Goal: Book appointment/travel/reservation

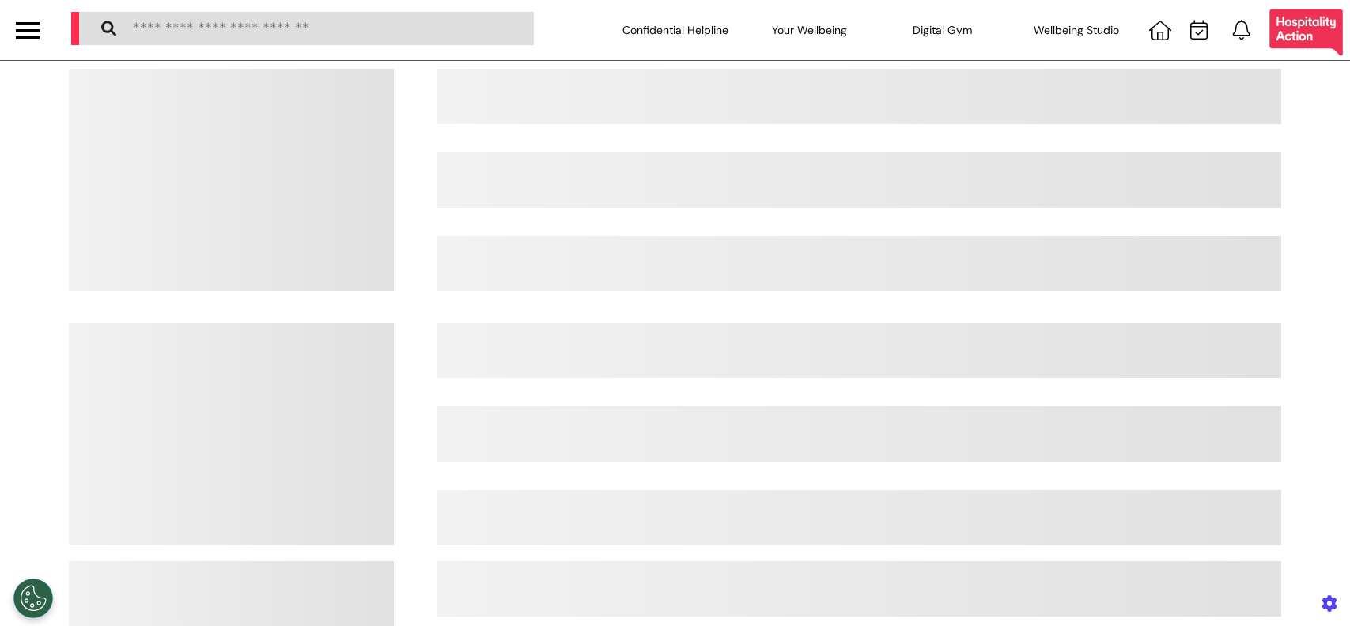
select select "**"
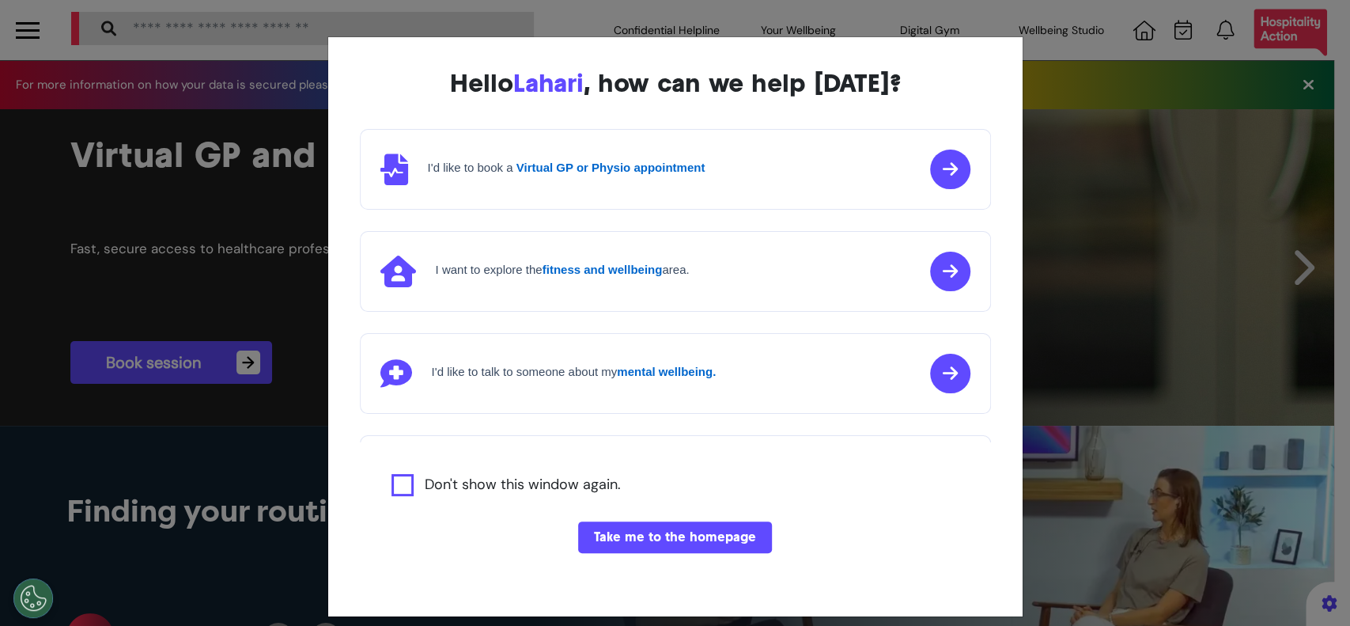
scroll to position [0, 674]
click at [648, 534] on button "Take me to the homepage" at bounding box center [675, 537] width 194 height 32
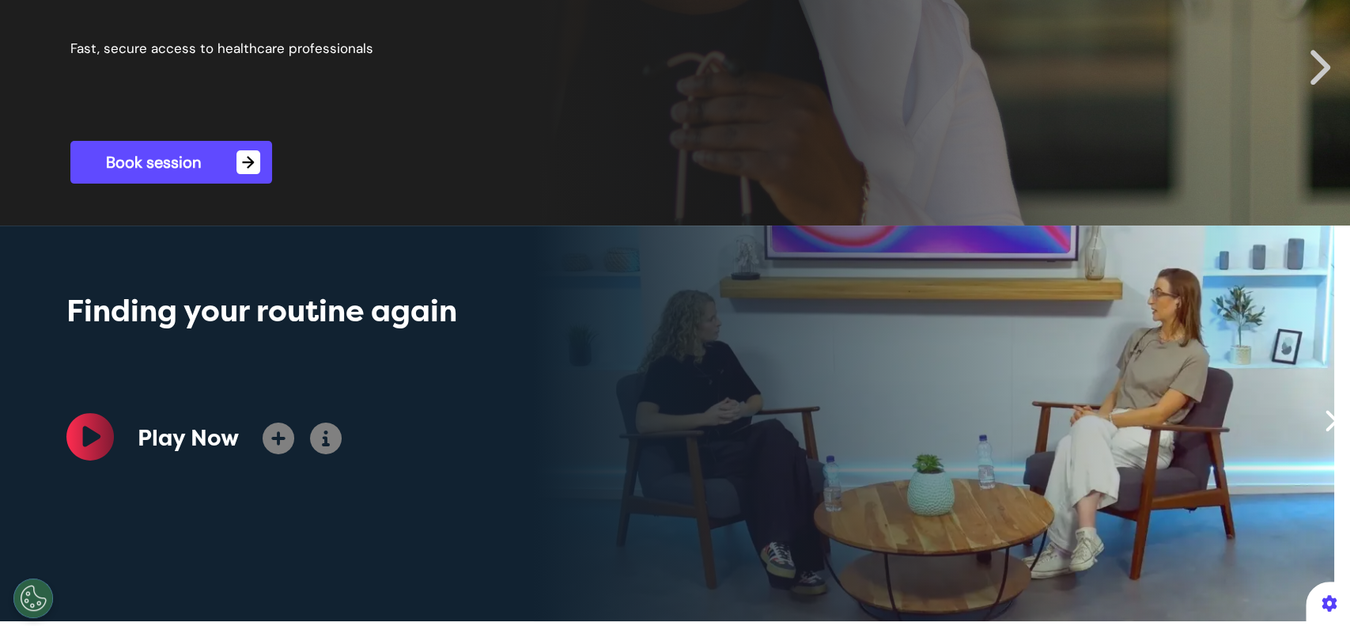
scroll to position [0, 0]
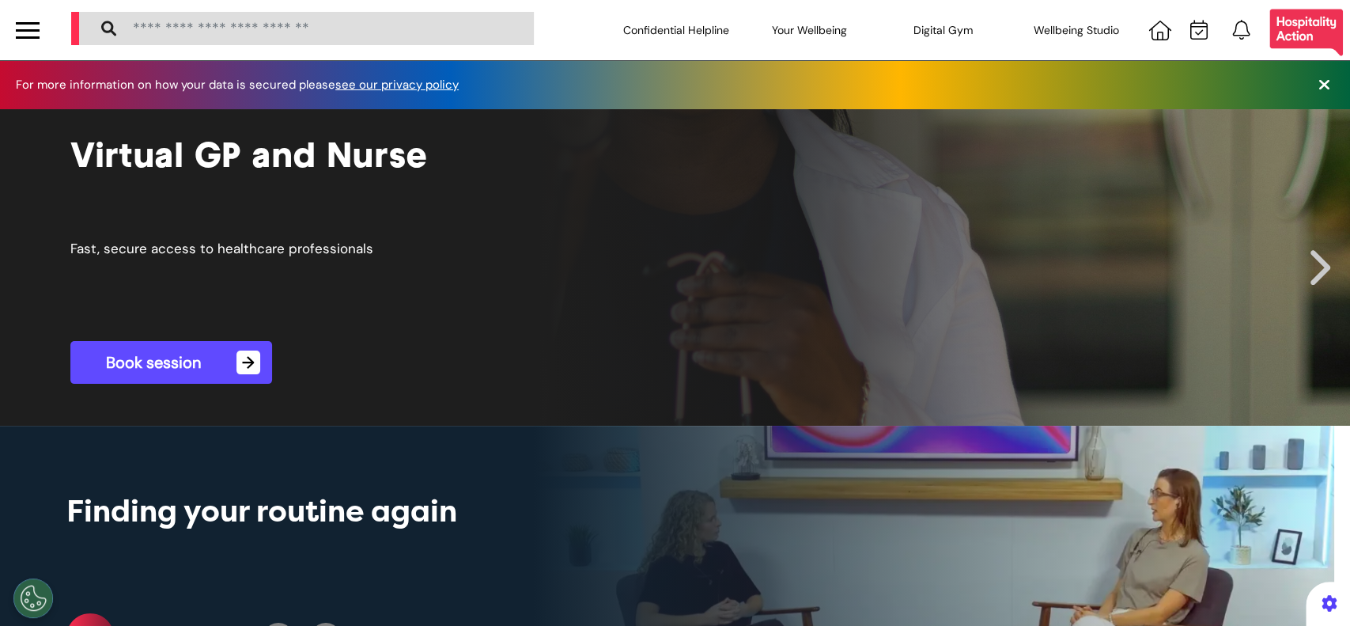
click at [184, 365] on link "Book session →" at bounding box center [171, 362] width 202 height 43
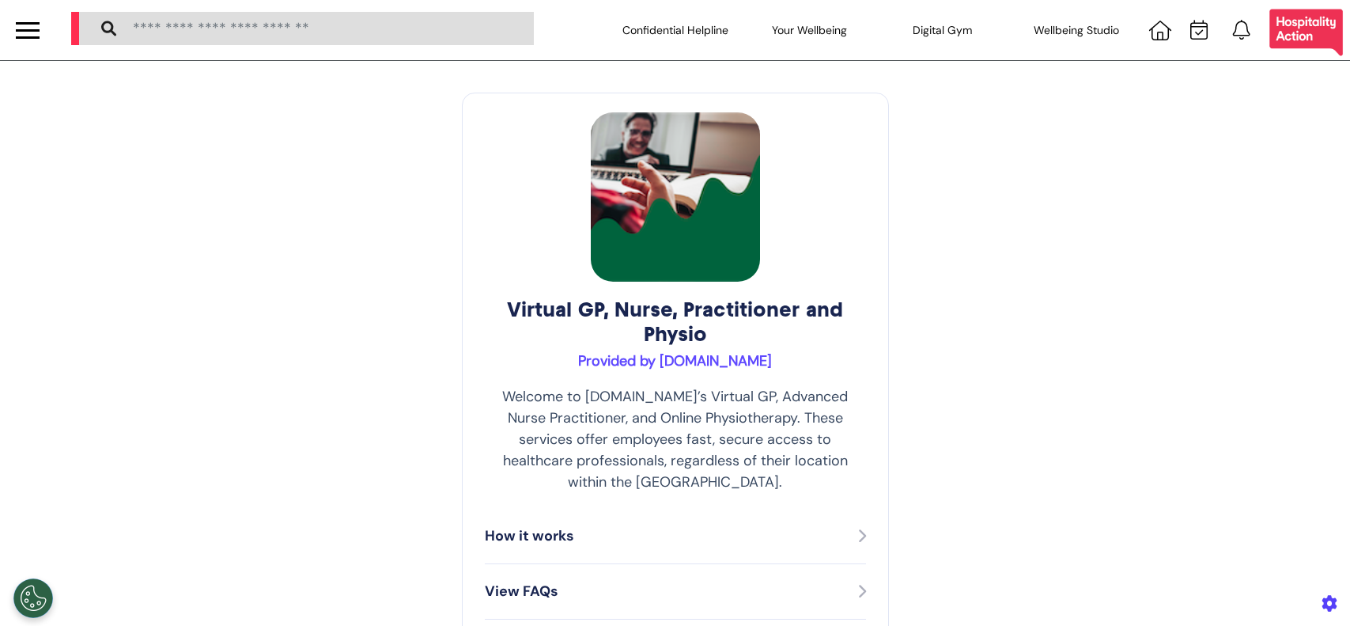
select select "**"
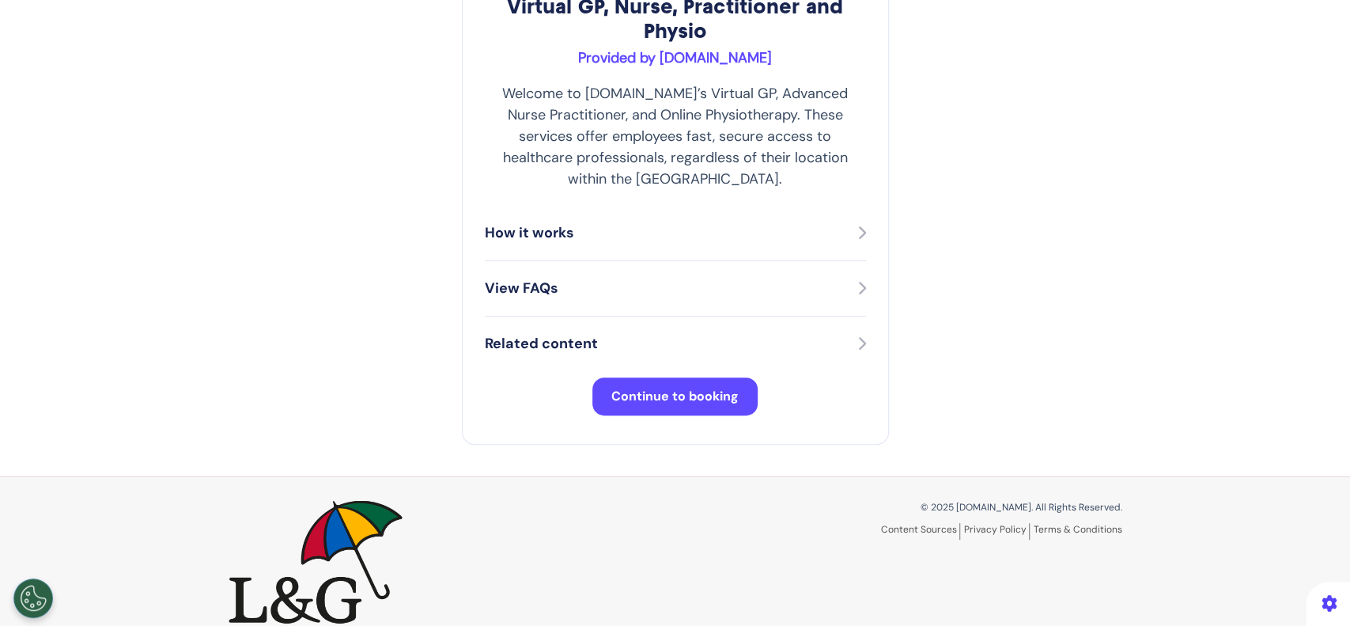
click at [703, 377] on button "Continue to booking" at bounding box center [675, 396] width 165 height 38
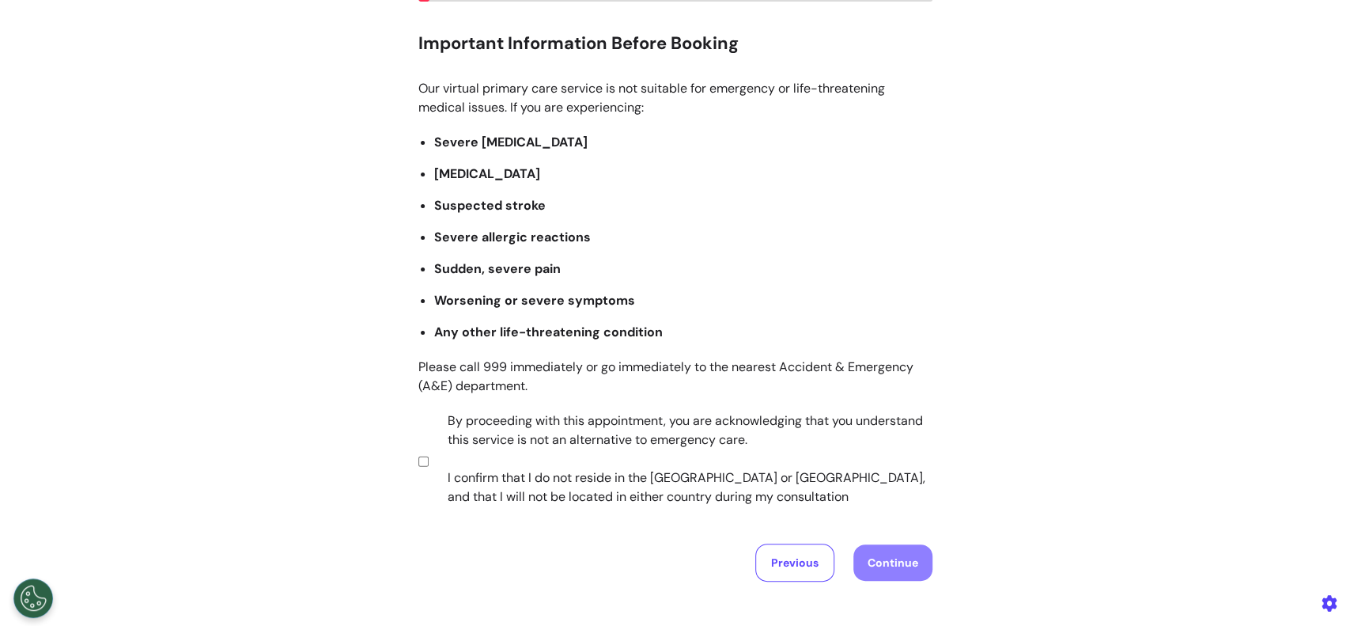
scroll to position [210, 0]
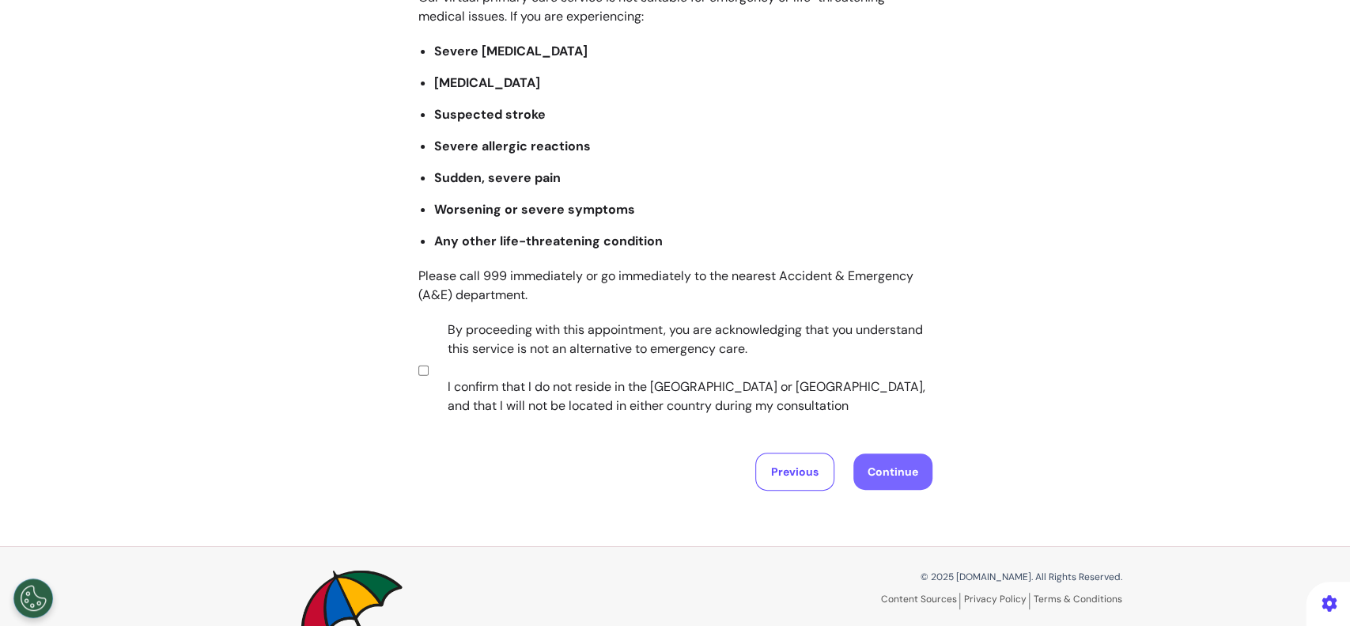
click at [873, 478] on button "Continue" at bounding box center [893, 471] width 79 height 36
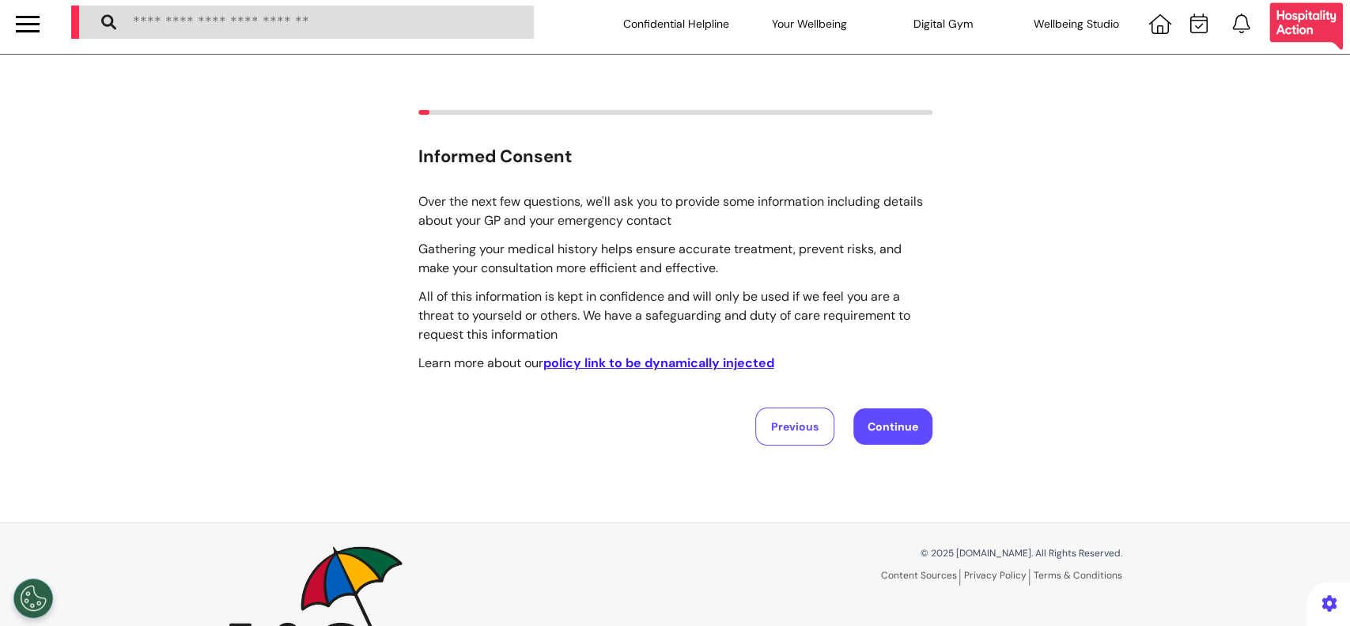
scroll to position [0, 0]
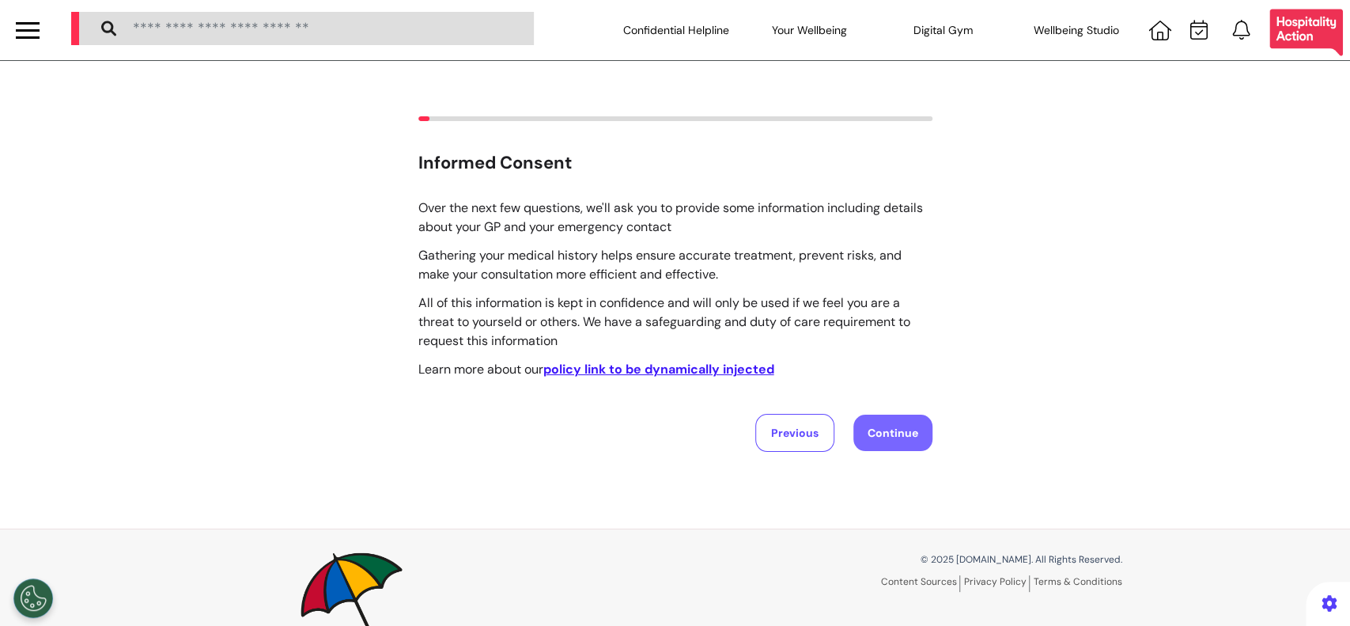
click at [873, 434] on button "Continue" at bounding box center [893, 433] width 79 height 36
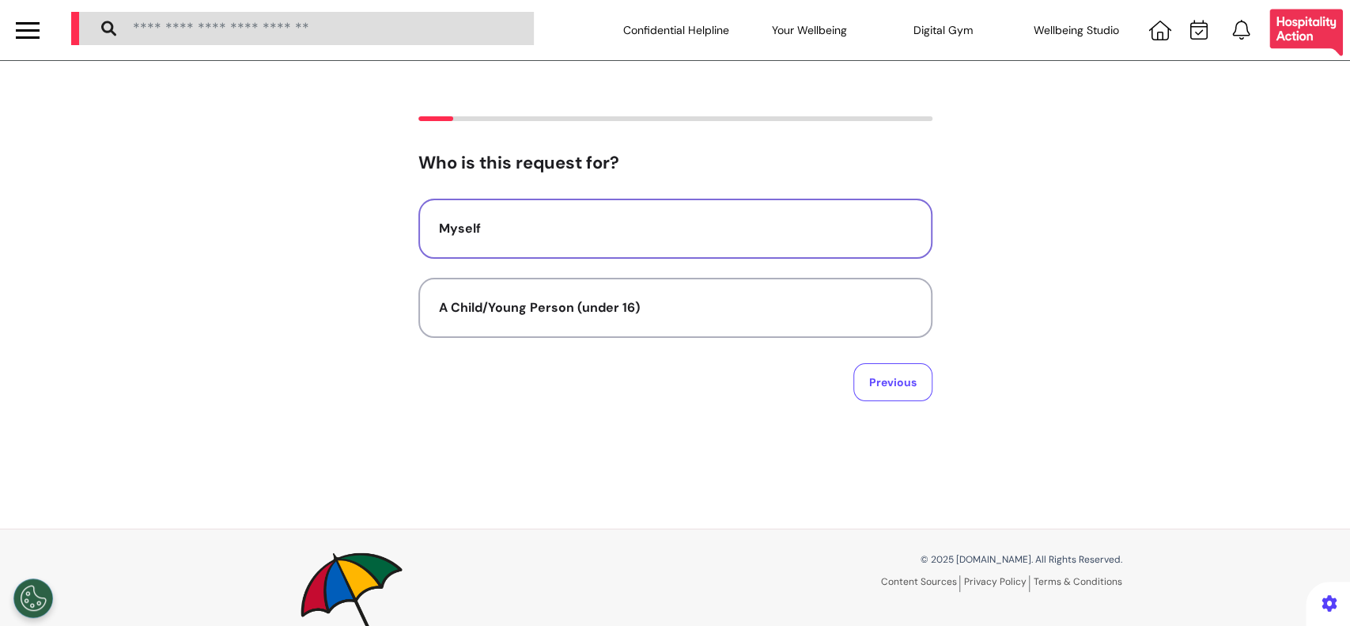
click at [760, 242] on button "Myself" at bounding box center [675, 229] width 514 height 60
select select "******"
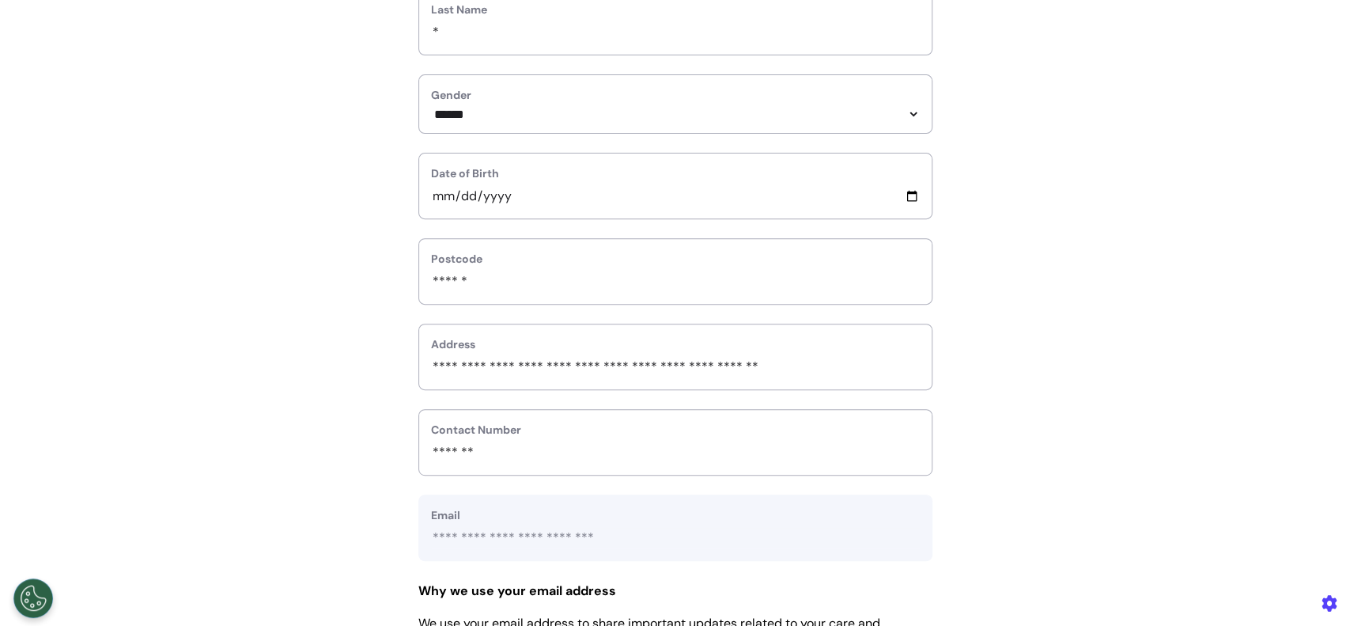
scroll to position [633, 0]
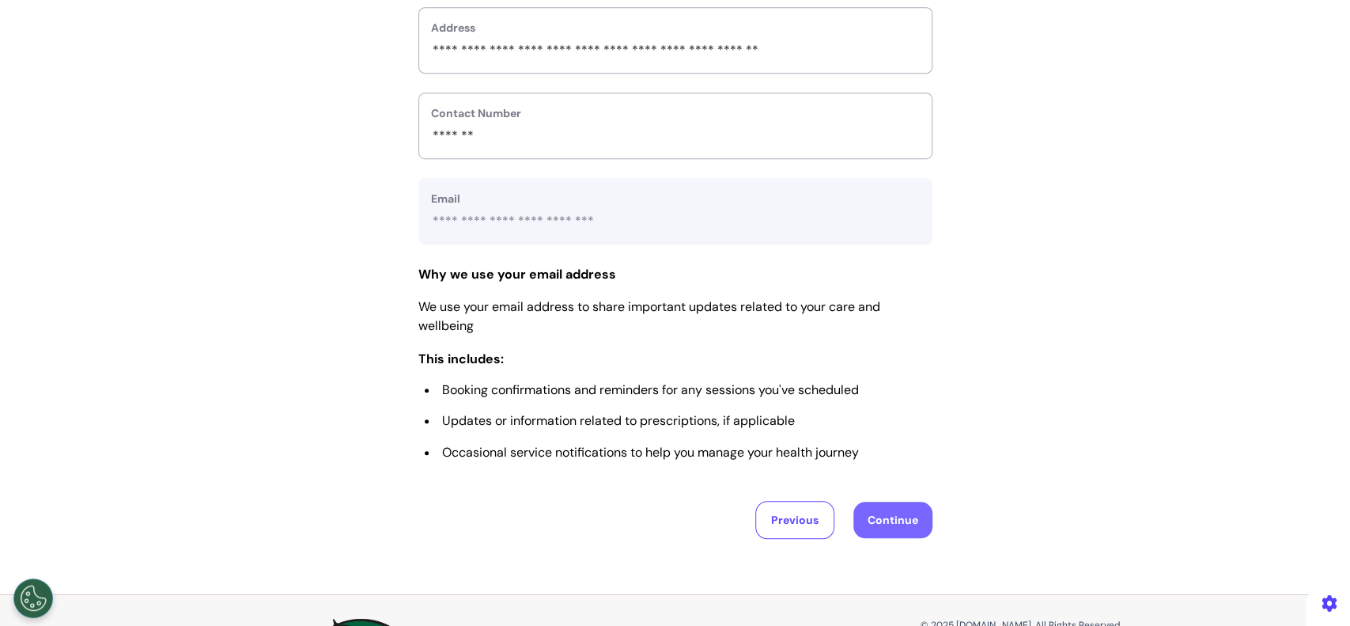
click at [907, 522] on button "Continue" at bounding box center [893, 520] width 79 height 36
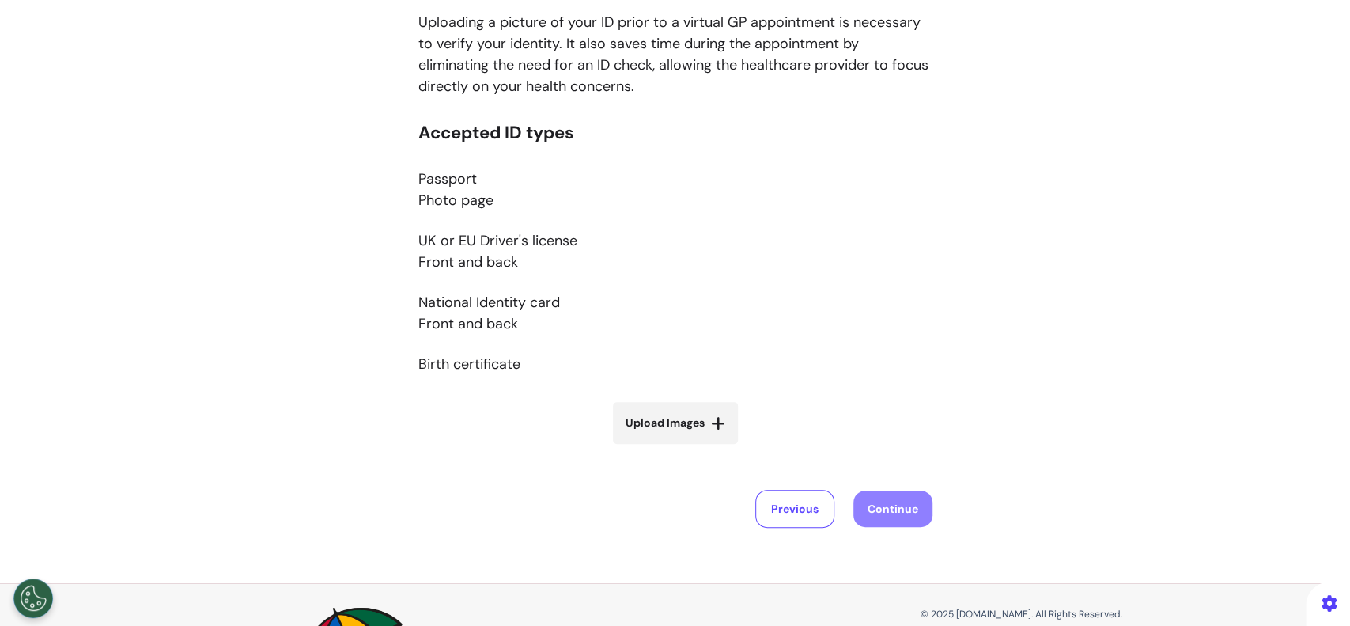
scroll to position [210, 0]
click at [697, 423] on label "Upload Images" at bounding box center [675, 421] width 125 height 42
click at [697, 445] on input "Upload Images" at bounding box center [675, 453] width 188 height 17
type input "**********"
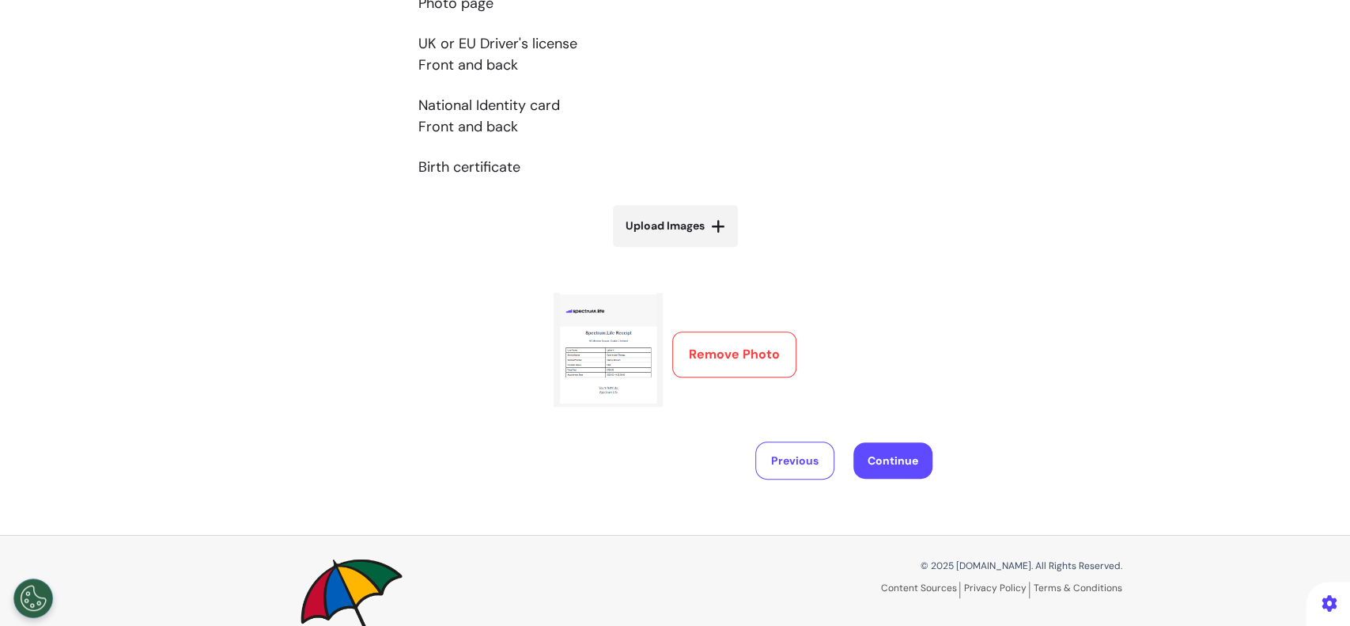
scroll to position [422, 0]
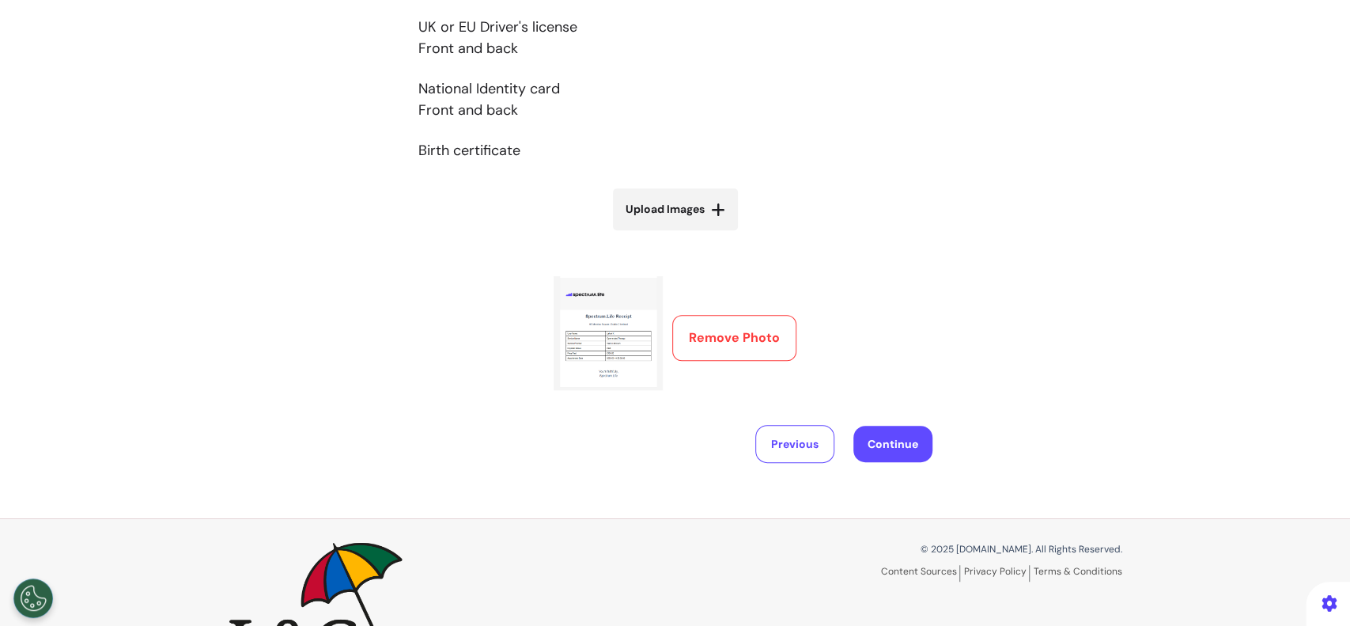
click at [691, 327] on button "Remove Photo" at bounding box center [734, 338] width 124 height 46
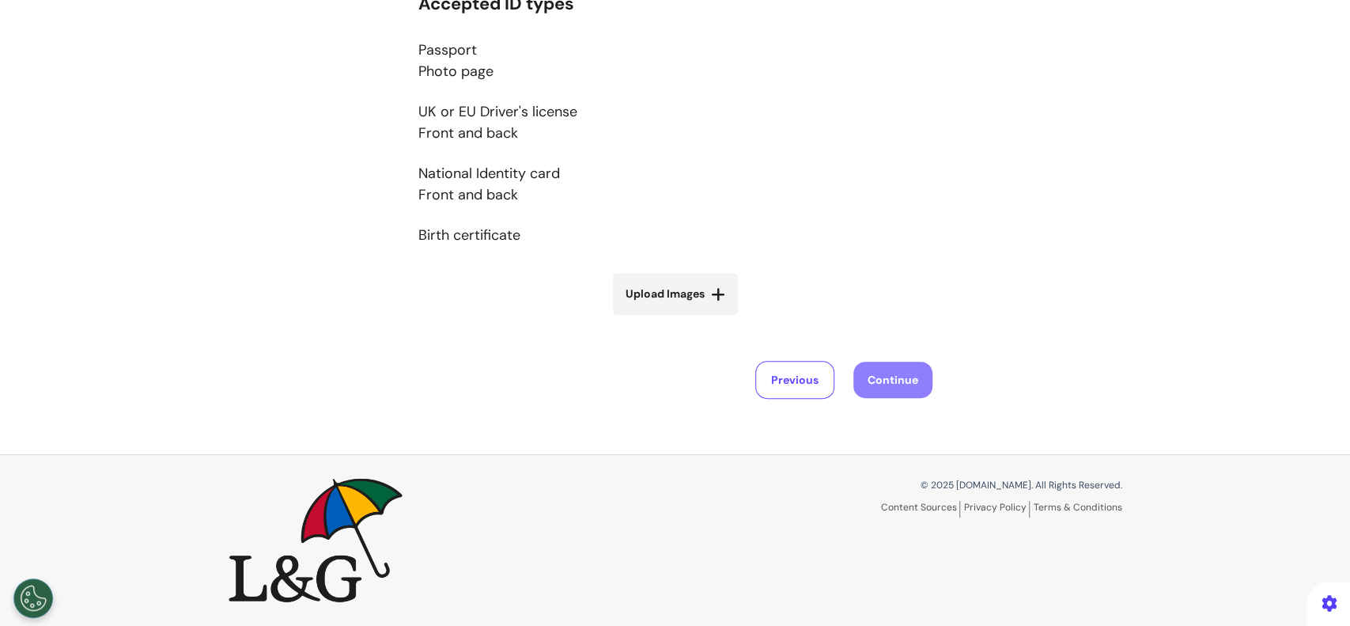
scroll to position [335, 0]
click at [650, 304] on label "Upload Images" at bounding box center [675, 296] width 125 height 42
click at [650, 320] on input "Upload Images" at bounding box center [675, 328] width 188 height 17
type input "**********"
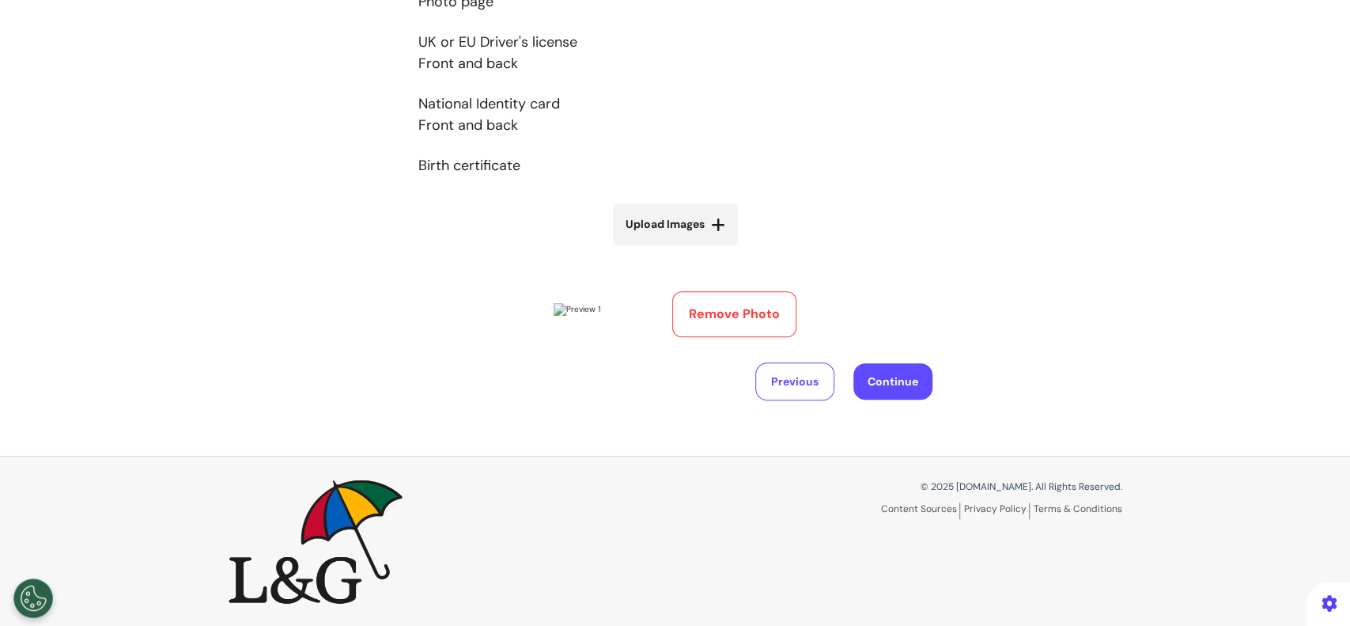
click at [729, 301] on button "Remove Photo" at bounding box center [734, 314] width 124 height 46
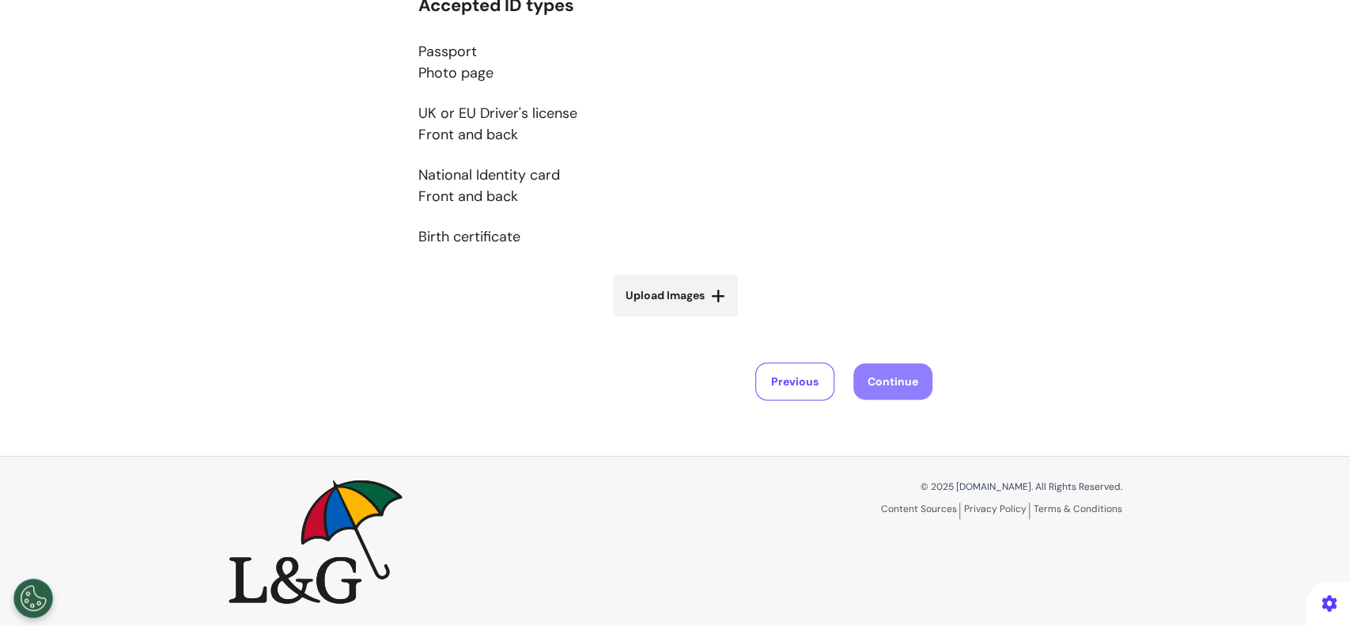
click at [684, 297] on span "Upload Images" at bounding box center [665, 295] width 79 height 17
click at [684, 320] on input "Upload Images" at bounding box center [675, 328] width 188 height 17
click at [651, 293] on span "Upload Images" at bounding box center [665, 295] width 79 height 17
click at [651, 320] on input "Upload Images" at bounding box center [675, 328] width 188 height 17
type input "**********"
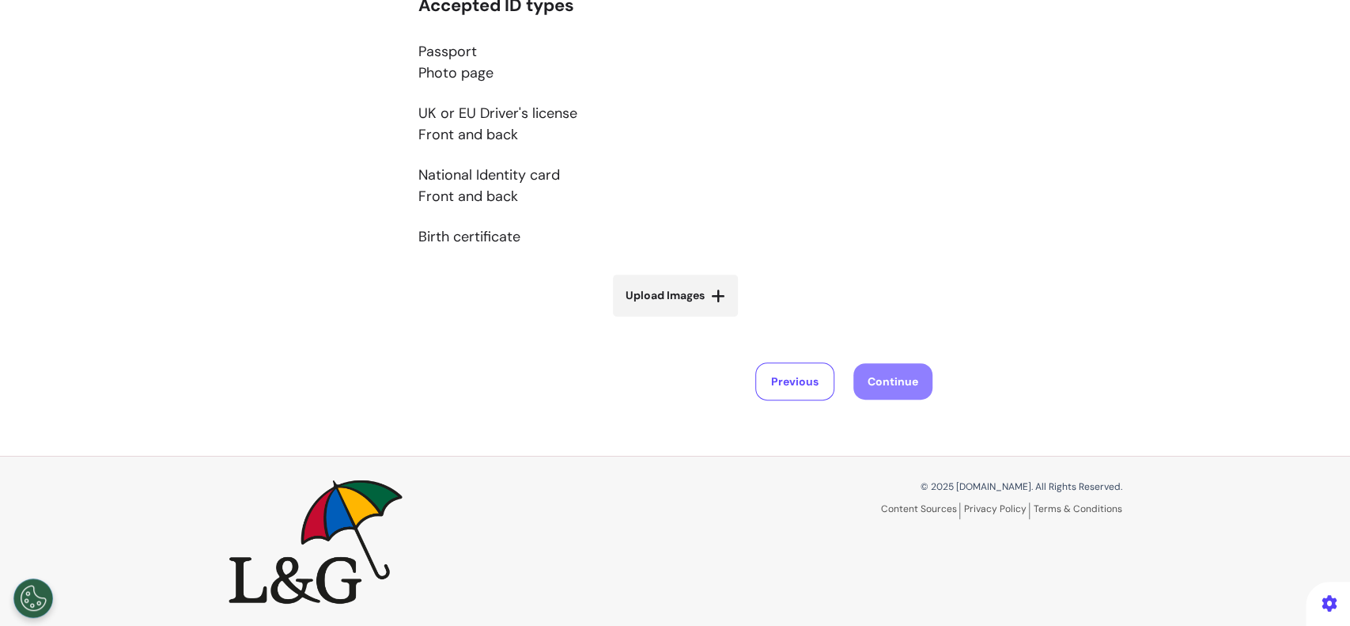
scroll to position [362, 0]
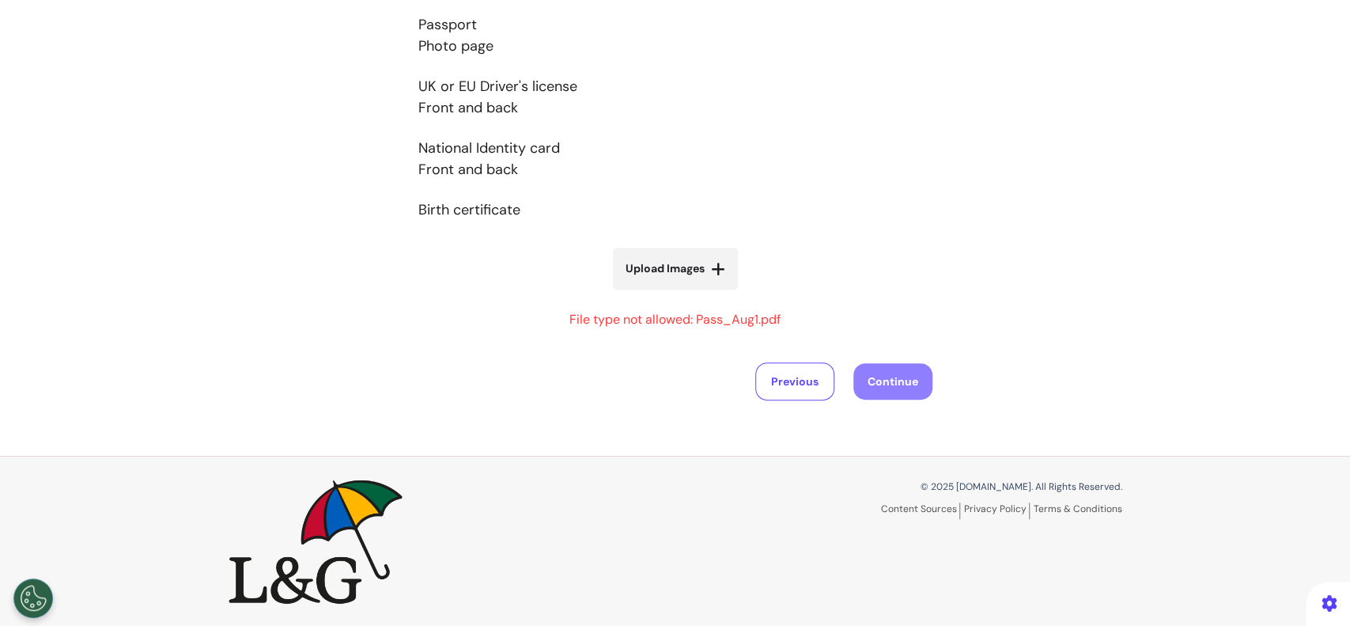
click at [658, 271] on span "Upload Images" at bounding box center [665, 268] width 79 height 17
click at [658, 293] on input "Upload Images" at bounding box center [675, 301] width 188 height 17
type input "**********"
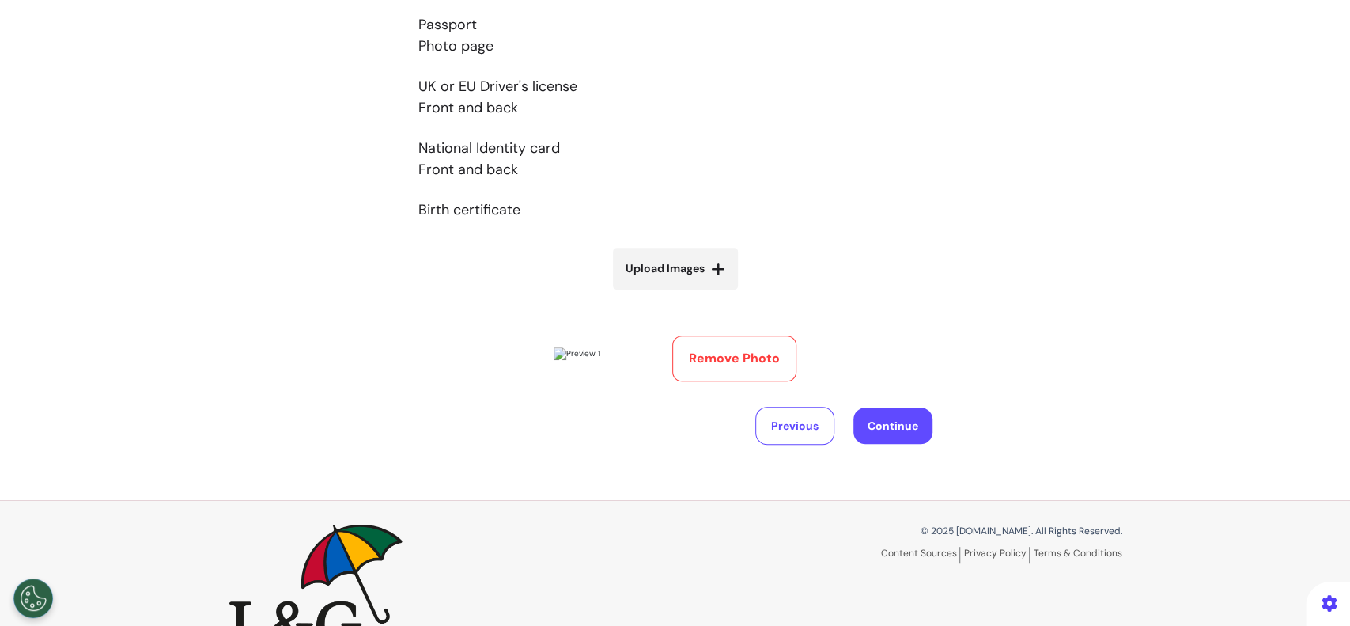
scroll to position [407, 0]
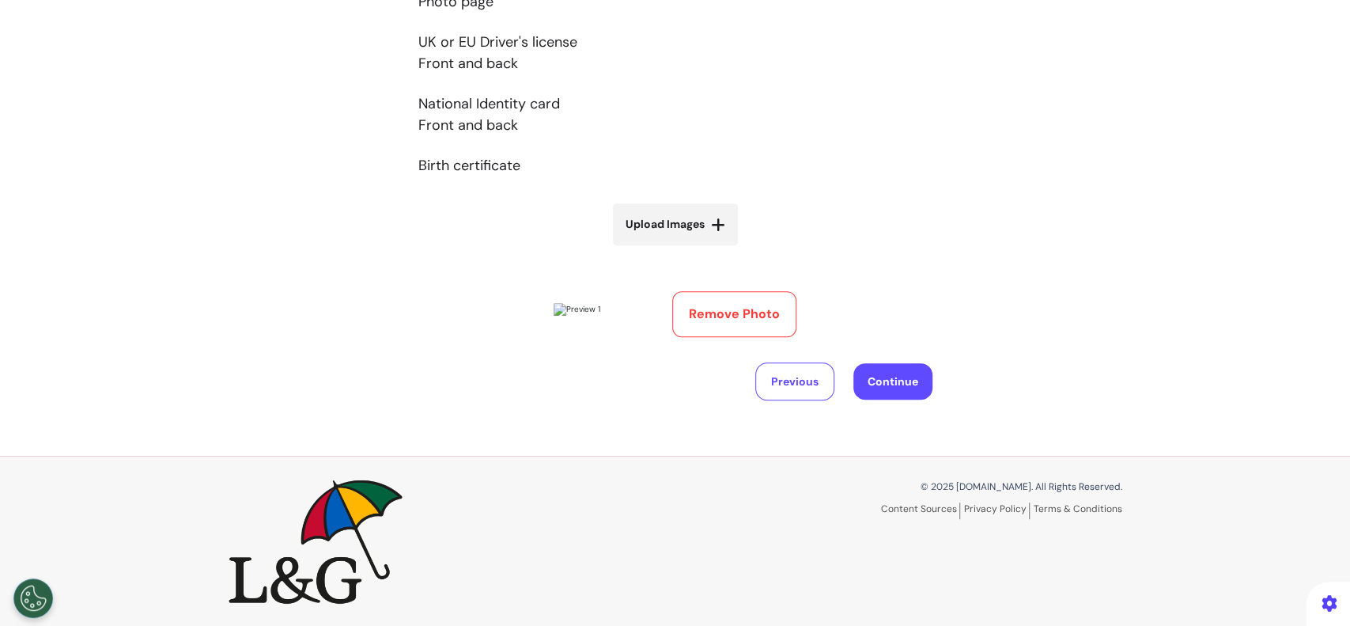
click at [723, 329] on button "Remove Photo" at bounding box center [734, 314] width 124 height 46
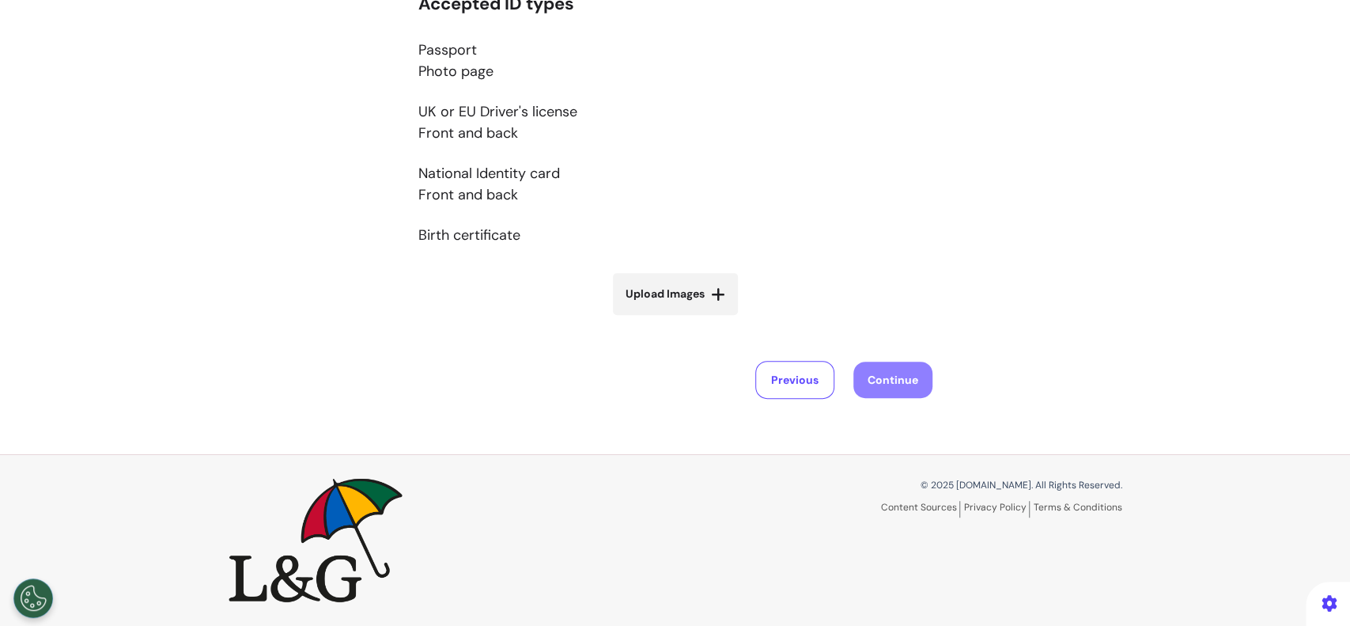
scroll to position [335, 0]
click at [688, 297] on span "Upload Images" at bounding box center [665, 295] width 79 height 17
click at [688, 320] on input "Upload Images" at bounding box center [675, 328] width 188 height 17
type input "**********"
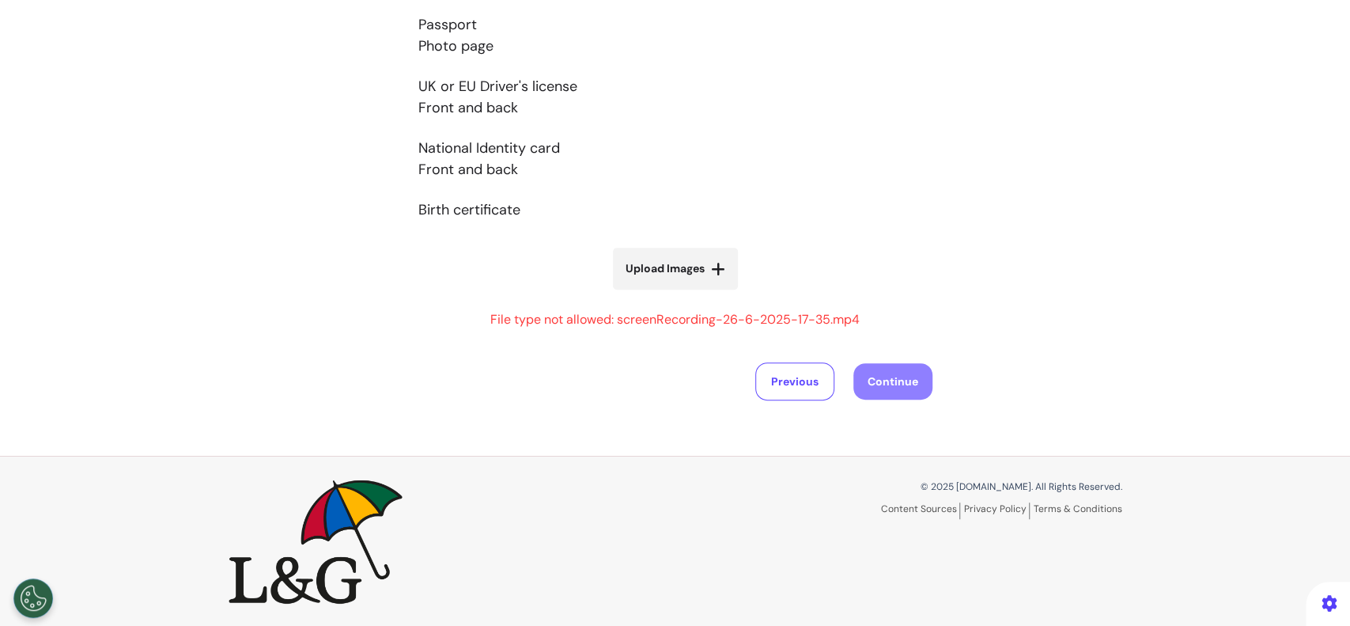
click at [677, 271] on span "Upload Images" at bounding box center [665, 268] width 79 height 17
click at [677, 293] on input "Upload Images" at bounding box center [675, 301] width 188 height 17
type input "**********"
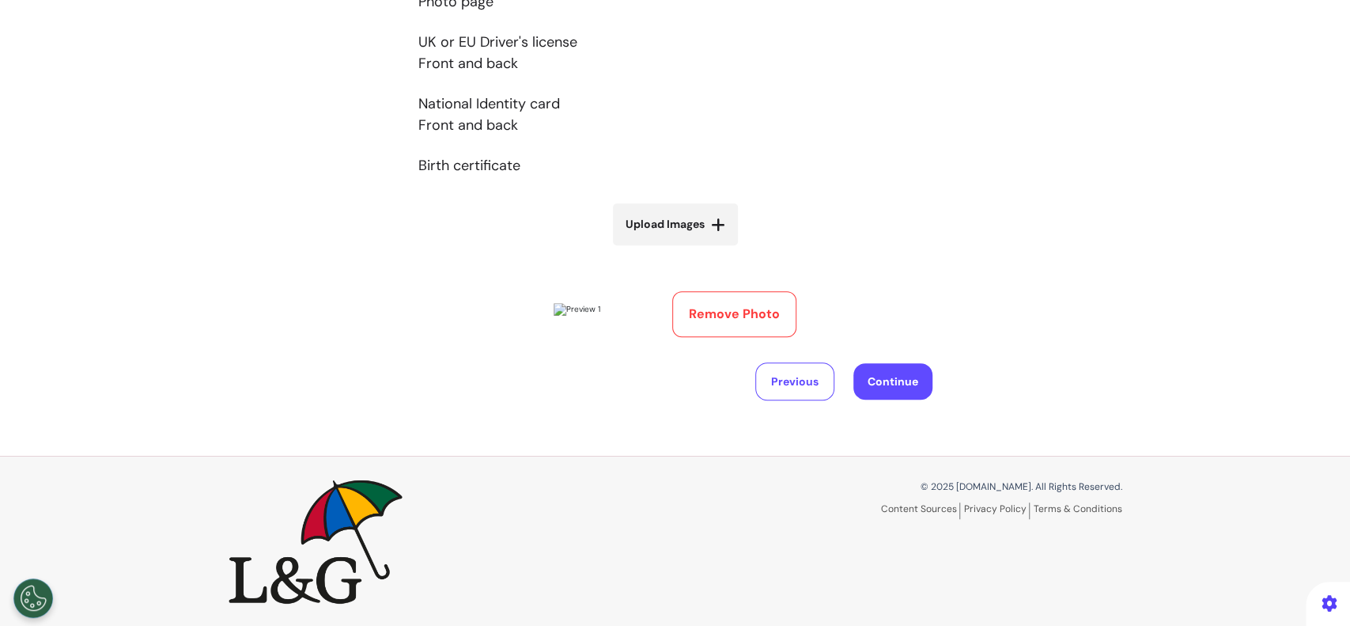
click at [711, 305] on button "Remove Photo" at bounding box center [734, 314] width 124 height 46
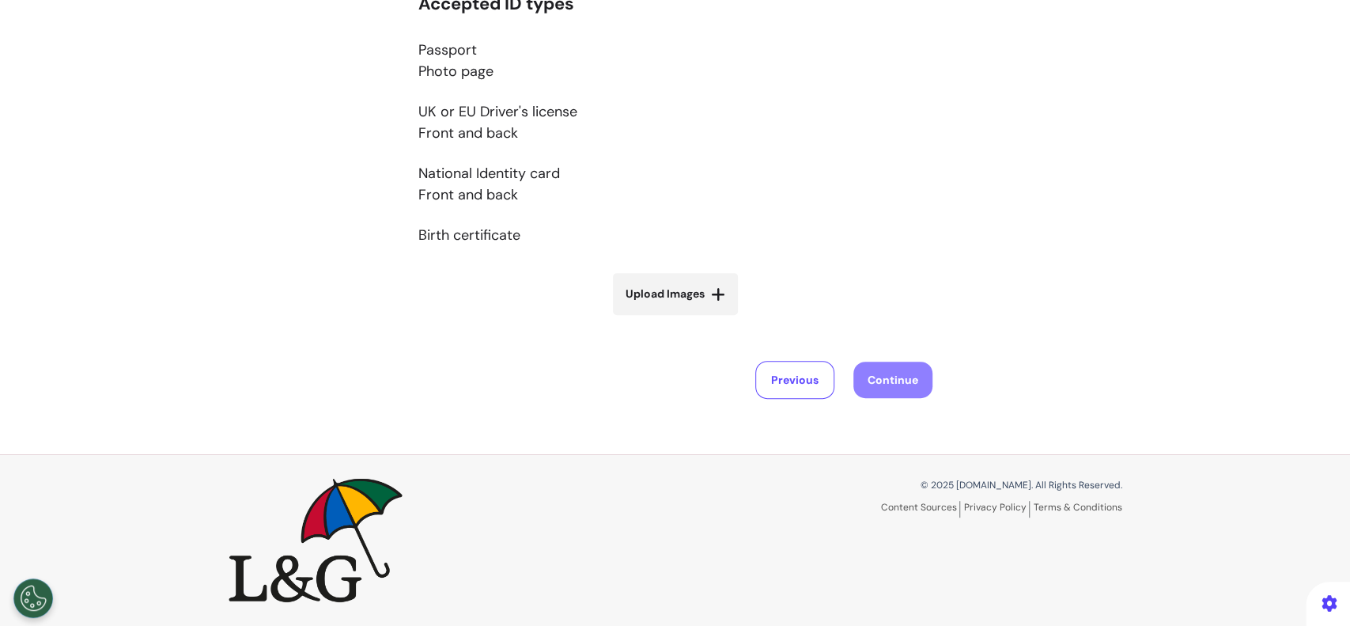
scroll to position [335, 0]
click at [668, 293] on span "Upload Images" at bounding box center [665, 295] width 79 height 17
click at [668, 320] on input "Upload Images" at bounding box center [675, 328] width 188 height 17
type input "**********"
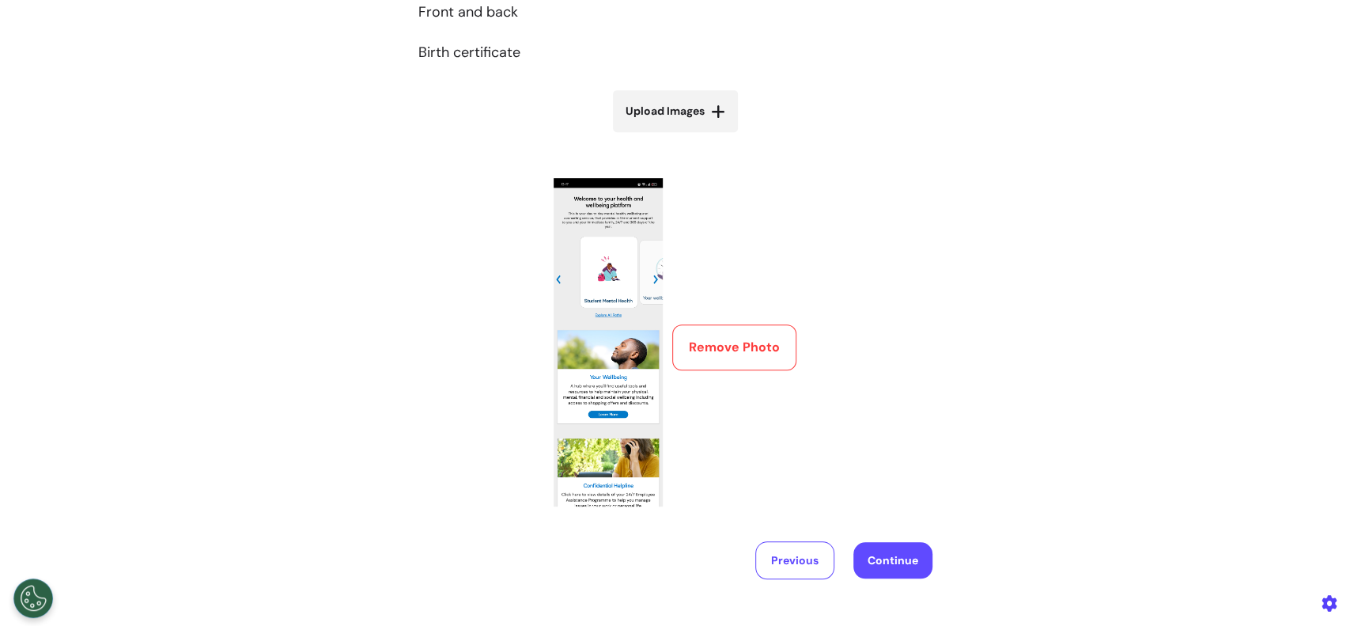
scroll to position [407, 0]
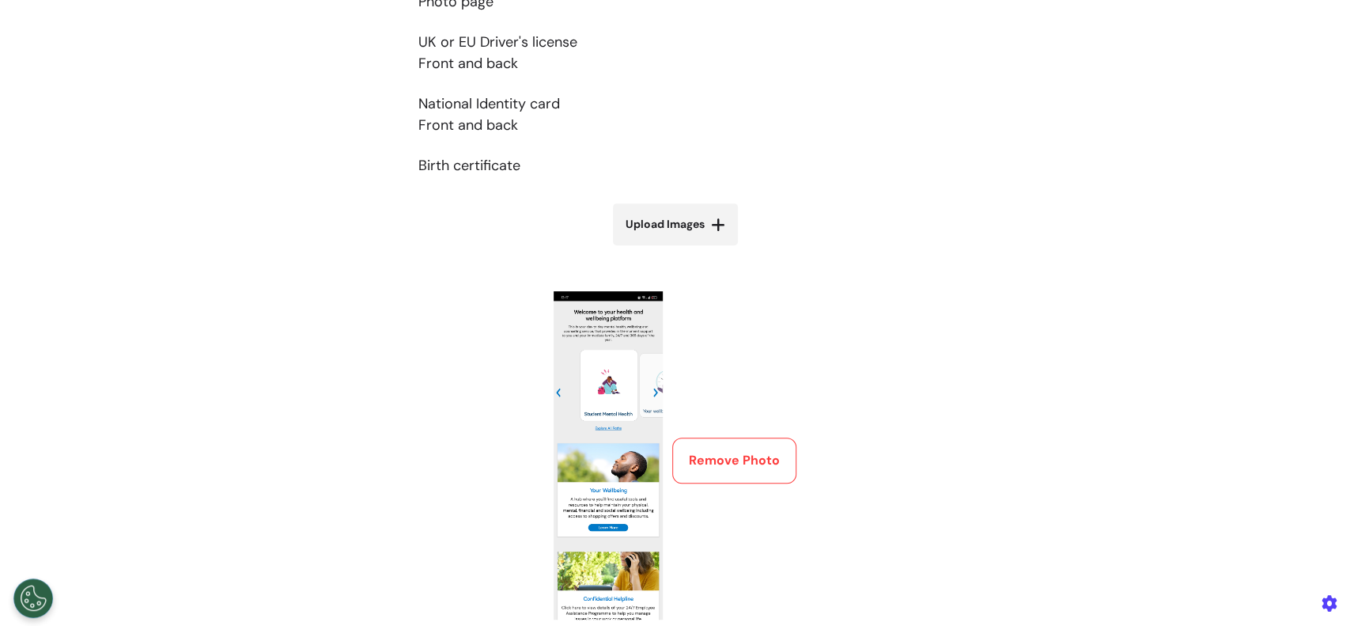
click at [688, 241] on label "Upload Images" at bounding box center [675, 224] width 125 height 42
click at [688, 249] on input "Upload Images" at bounding box center [675, 257] width 188 height 17
type input "**********"
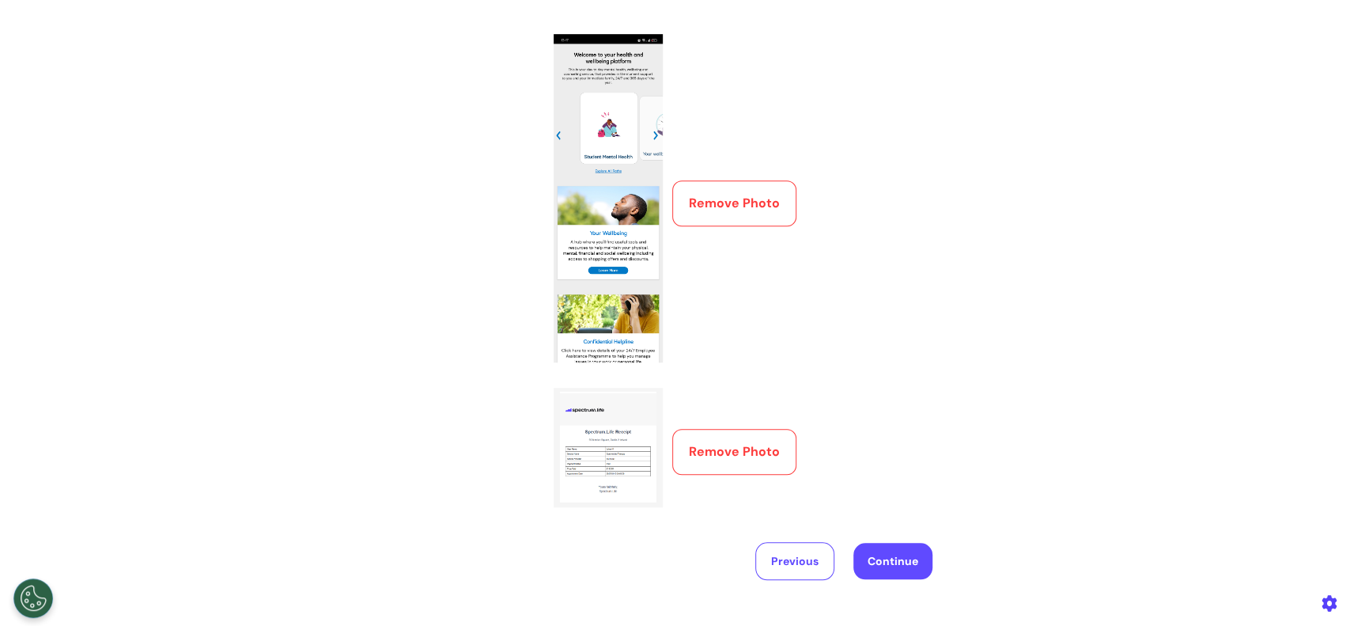
scroll to position [618, 0]
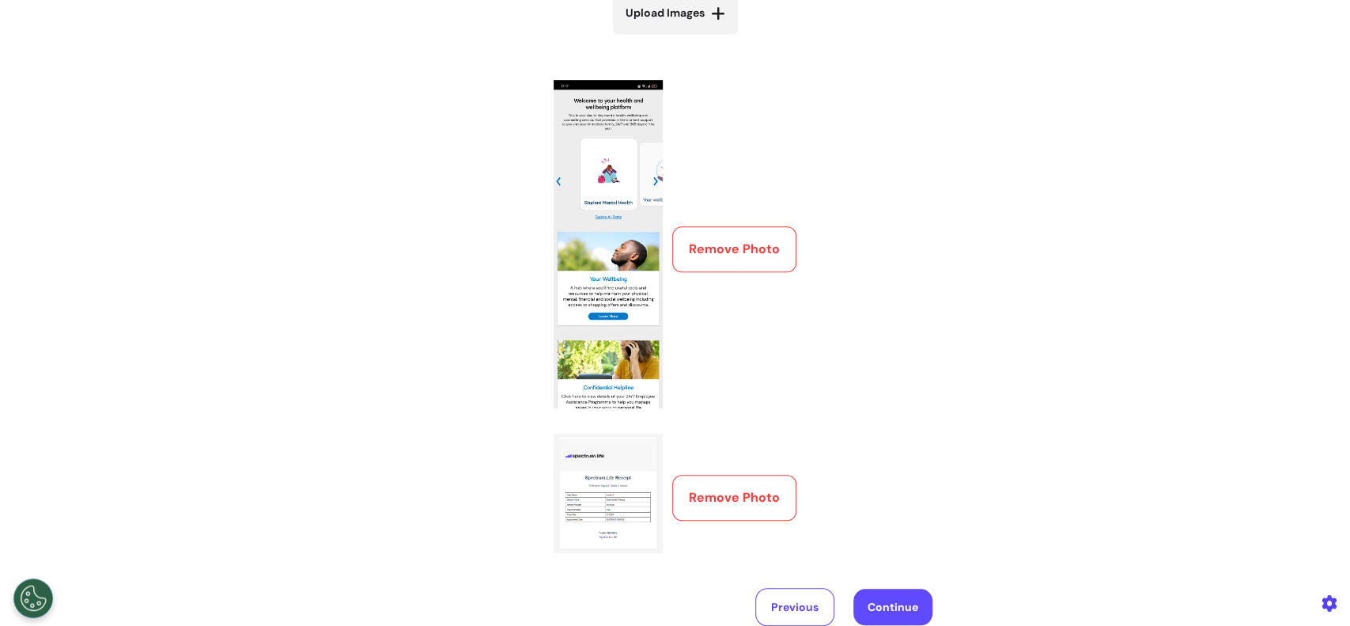
click at [711, 17] on icon at bounding box center [718, 14] width 14 height 16
click at [706, 38] on input "Upload Images" at bounding box center [675, 46] width 188 height 17
type input "**********"
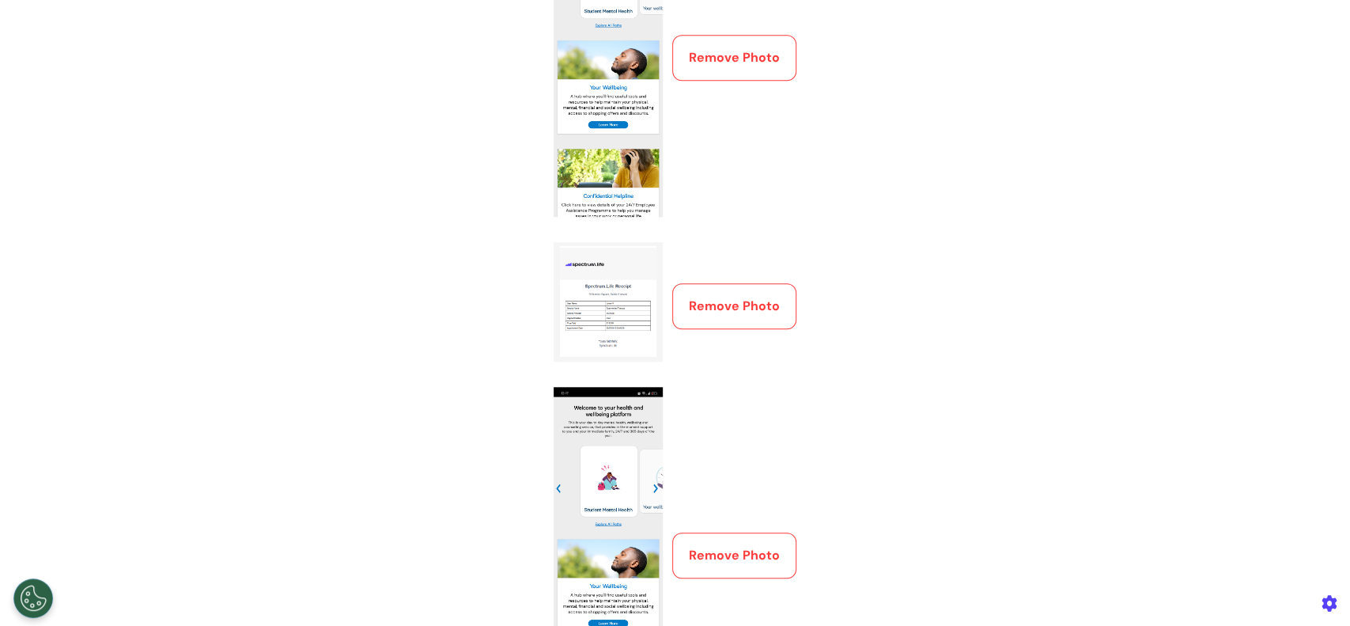
scroll to position [775, 0]
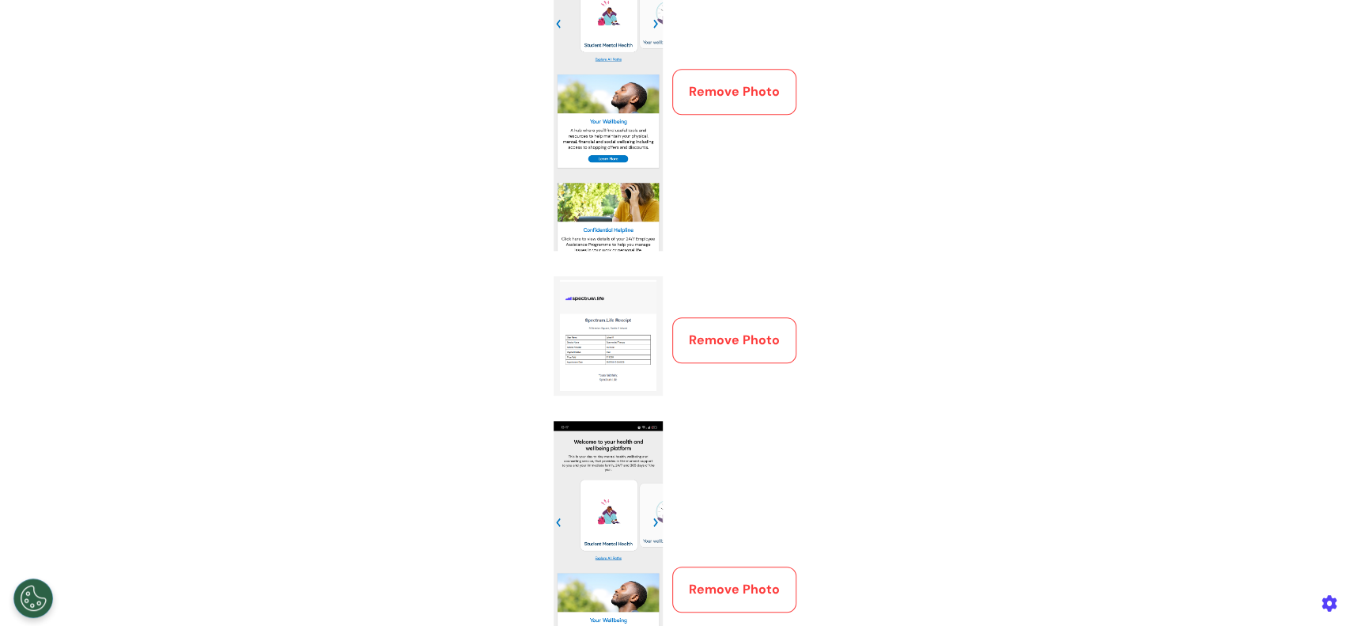
click at [727, 95] on button "Remove Photo" at bounding box center [734, 92] width 124 height 46
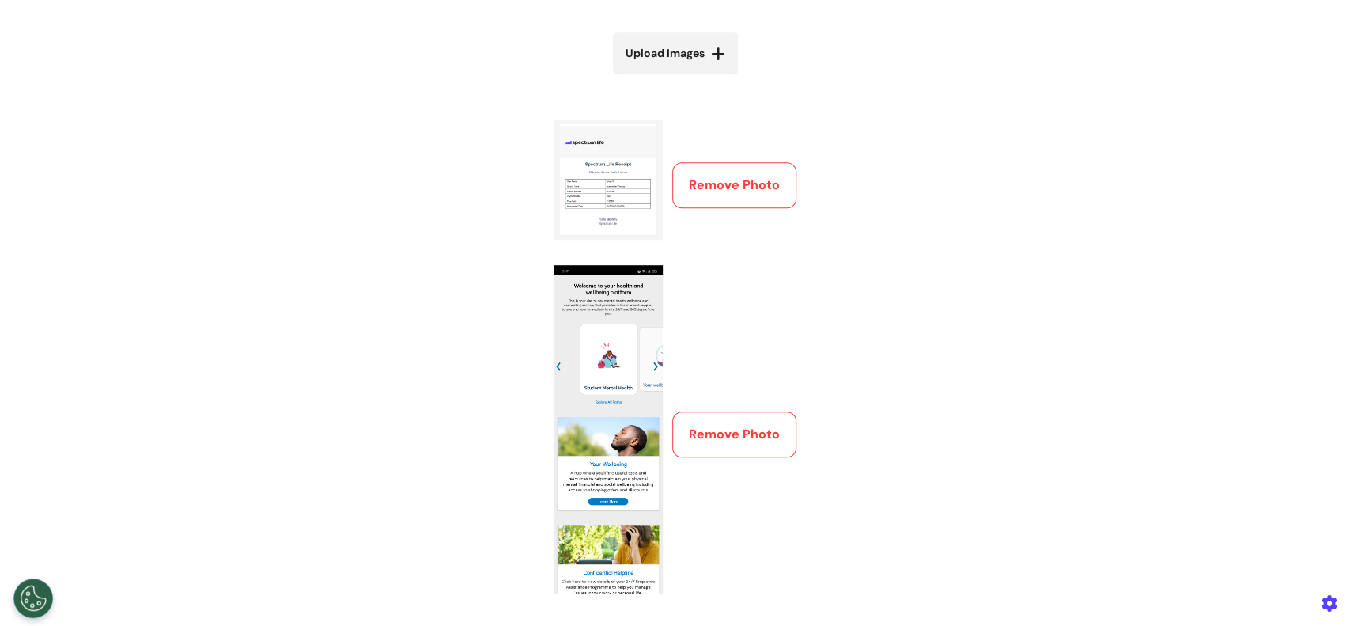
scroll to position [564, 0]
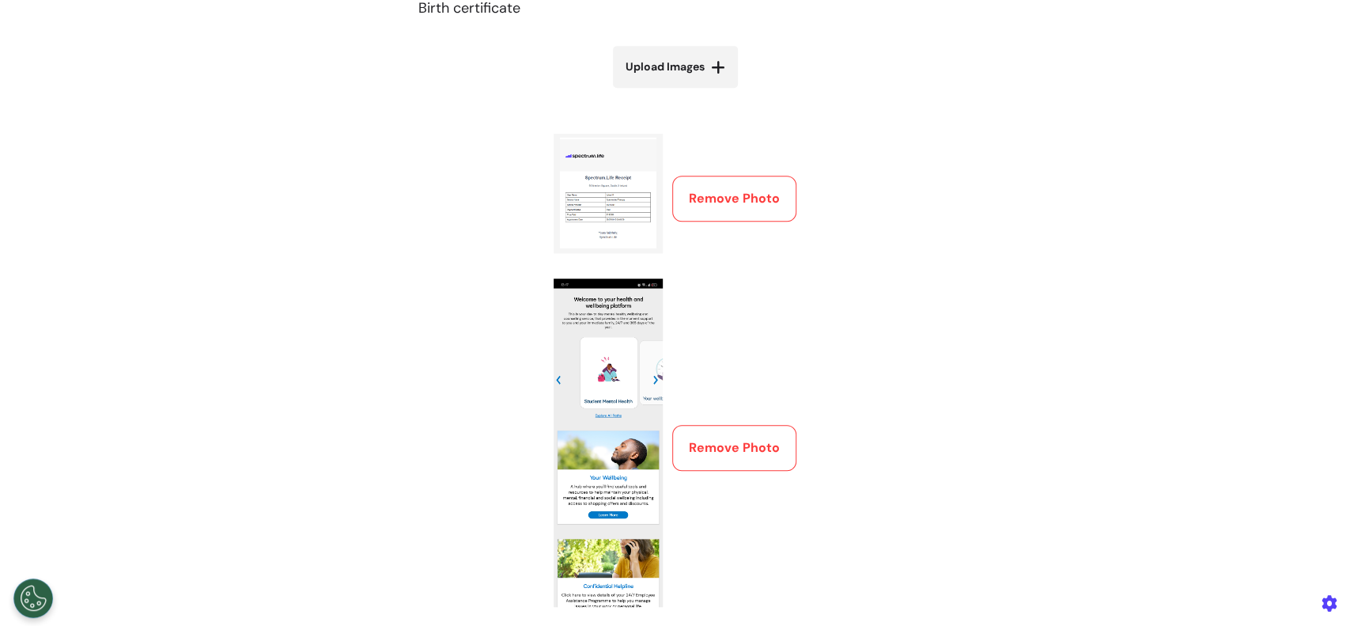
click at [712, 453] on button "Remove Photo" at bounding box center [734, 448] width 124 height 46
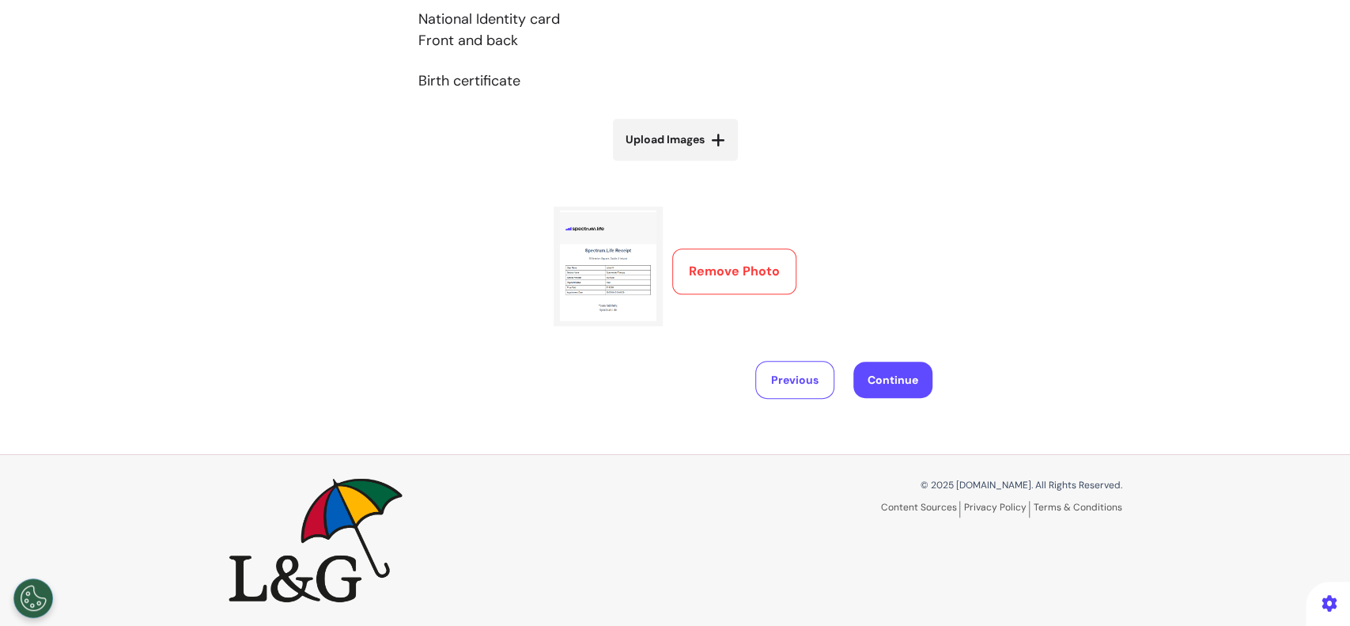
scroll to position [490, 0]
click at [893, 375] on button "Continue" at bounding box center [893, 381] width 79 height 36
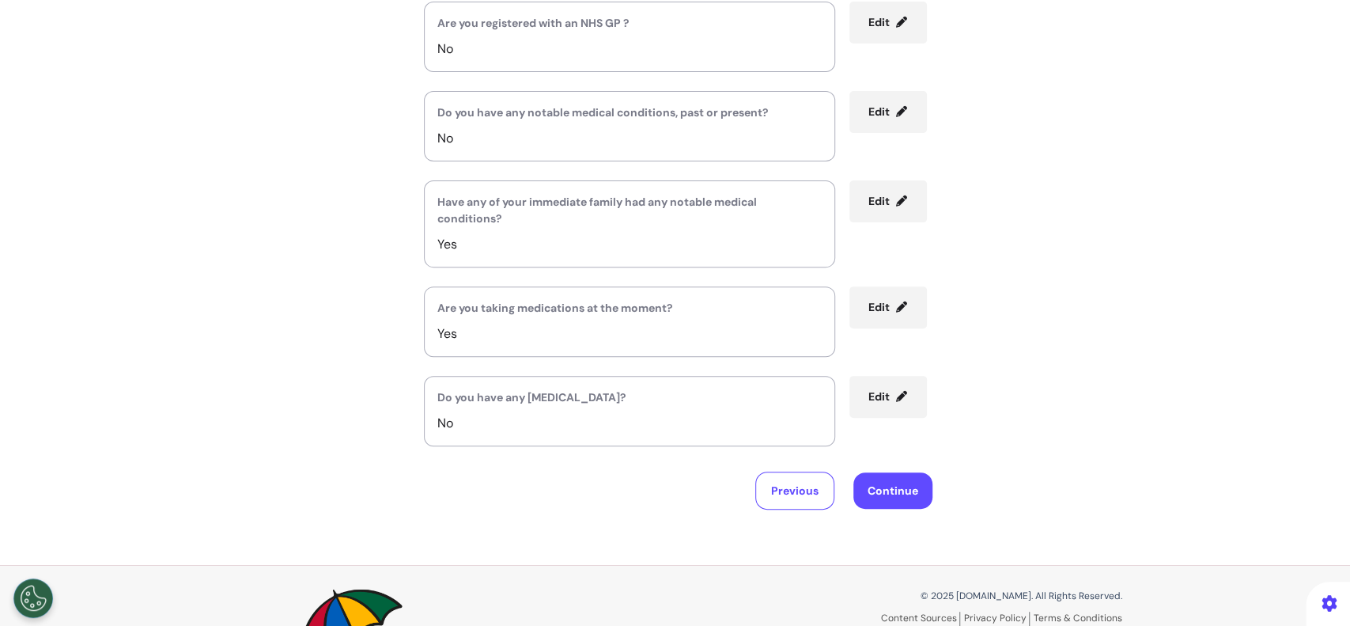
scroll to position [210, 0]
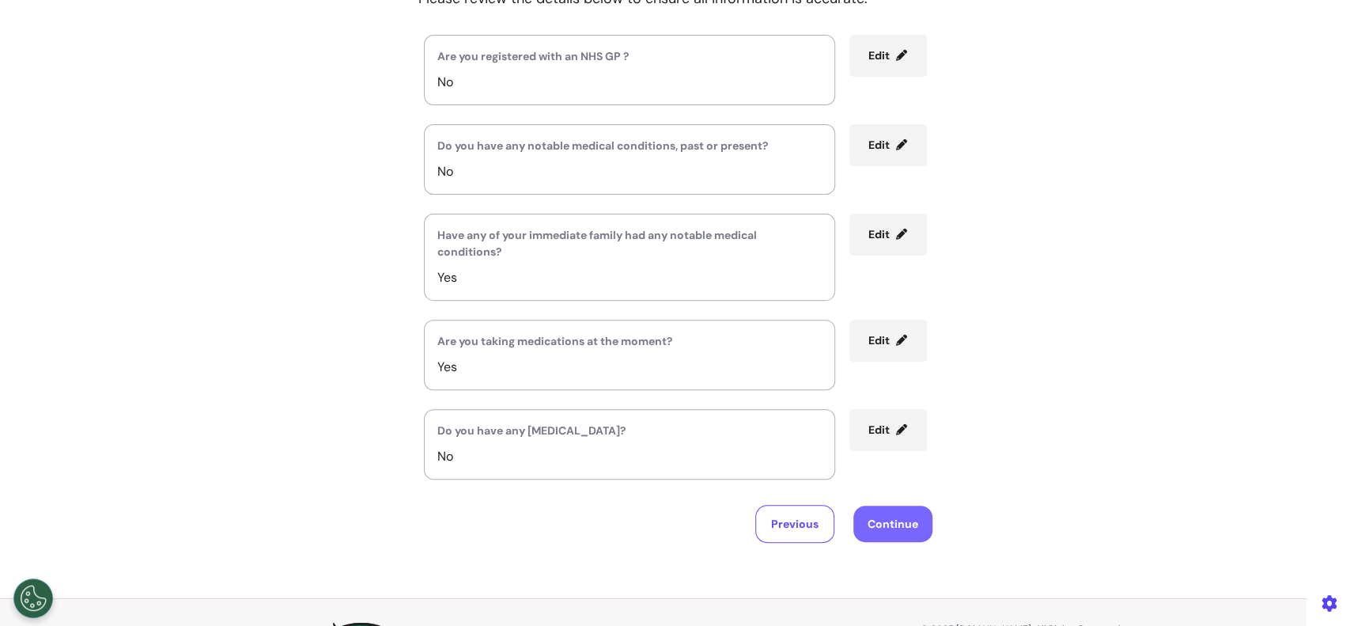
click at [880, 513] on button "Continue" at bounding box center [893, 524] width 79 height 36
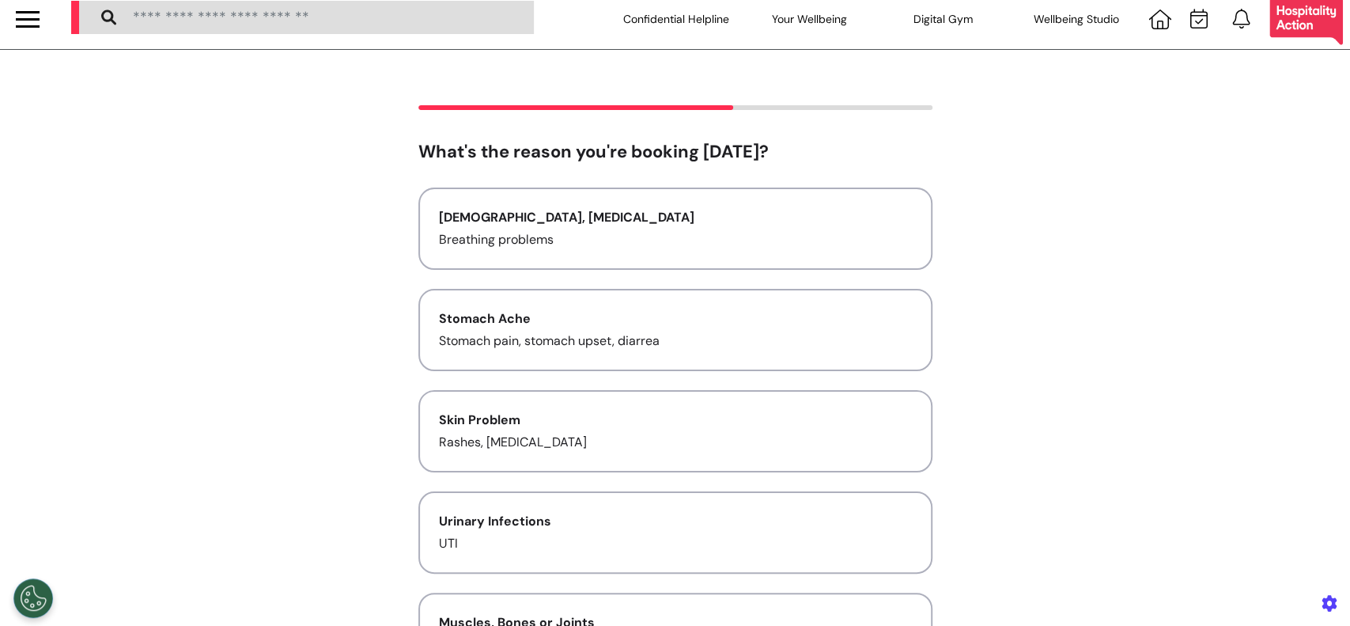
scroll to position [0, 0]
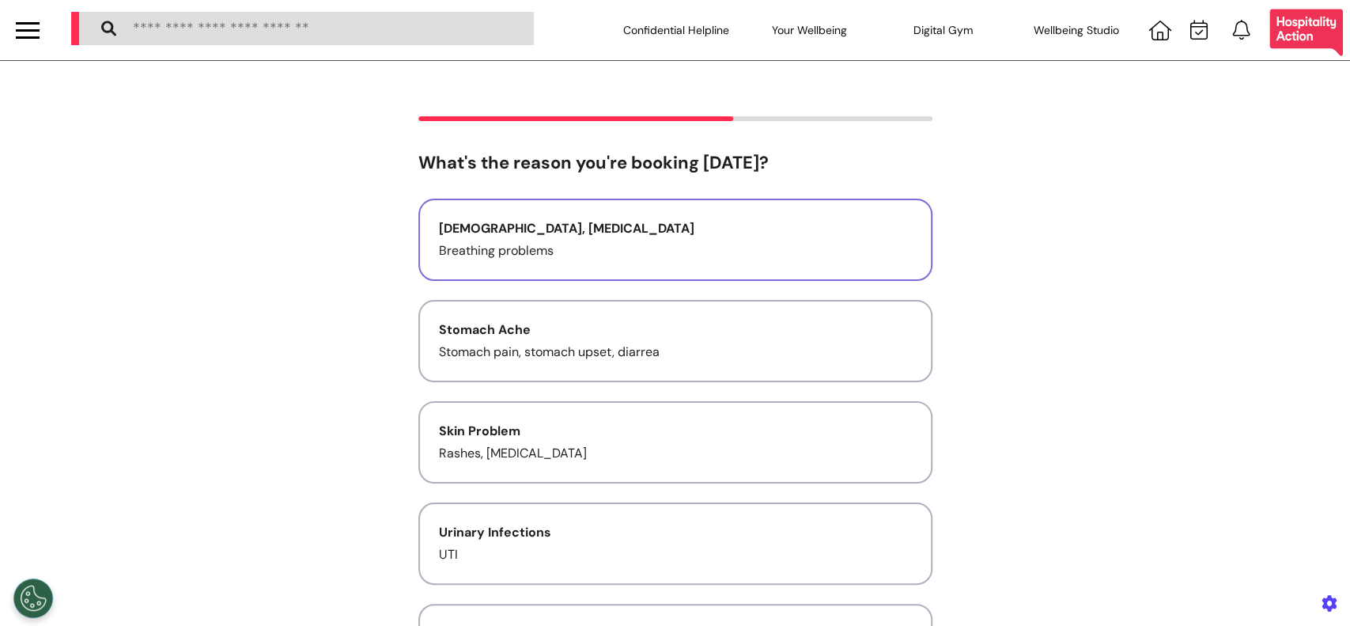
click at [817, 232] on div "Asthma, Cold and Flu" at bounding box center [675, 228] width 473 height 19
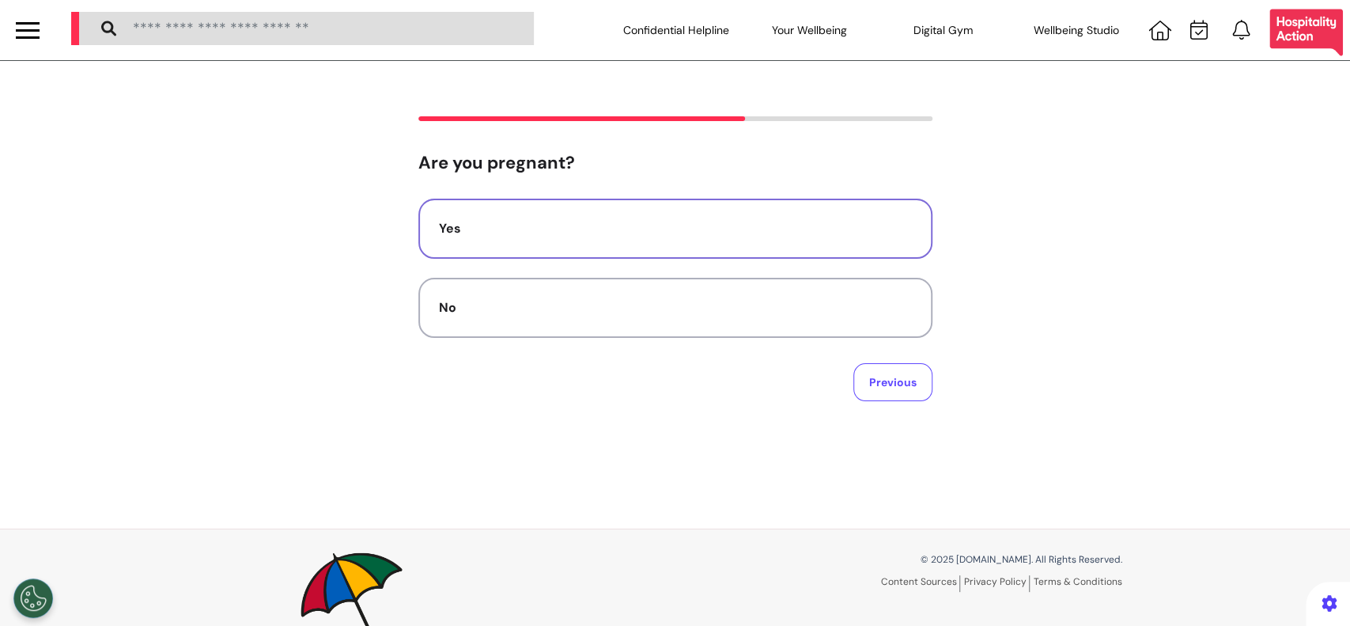
click at [710, 247] on button "Yes" at bounding box center [675, 229] width 514 height 60
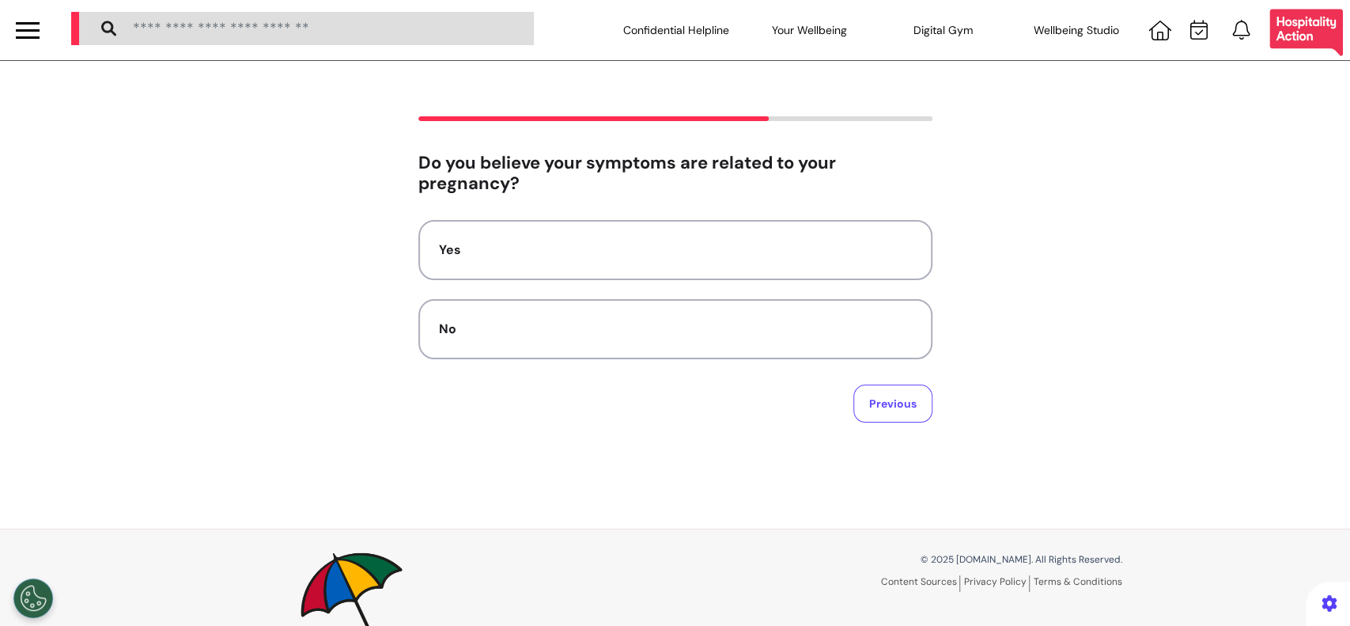
click at [709, 247] on div "Yes" at bounding box center [675, 249] width 473 height 19
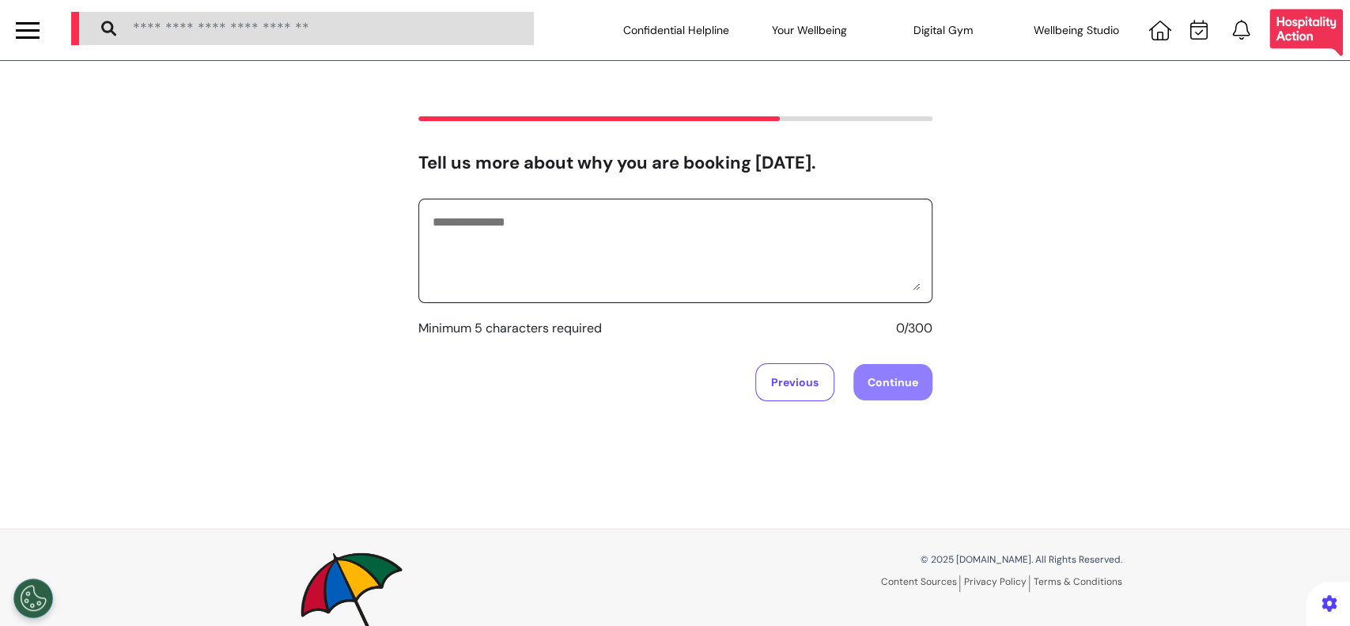
click at [709, 247] on textarea at bounding box center [675, 250] width 489 height 79
type textarea "**********"
click at [897, 402] on div "**********" at bounding box center [675, 295] width 1350 height 468
click at [864, 373] on button "Continue" at bounding box center [893, 382] width 79 height 36
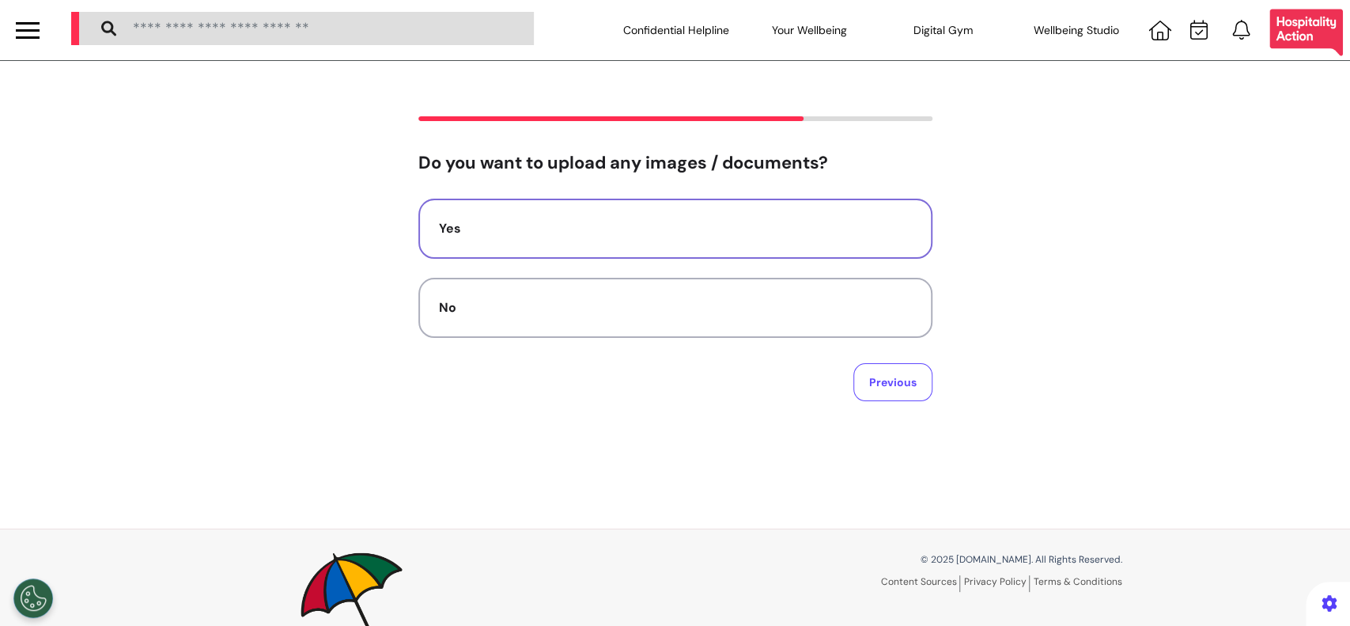
click at [592, 239] on button "Yes" at bounding box center [675, 229] width 514 height 60
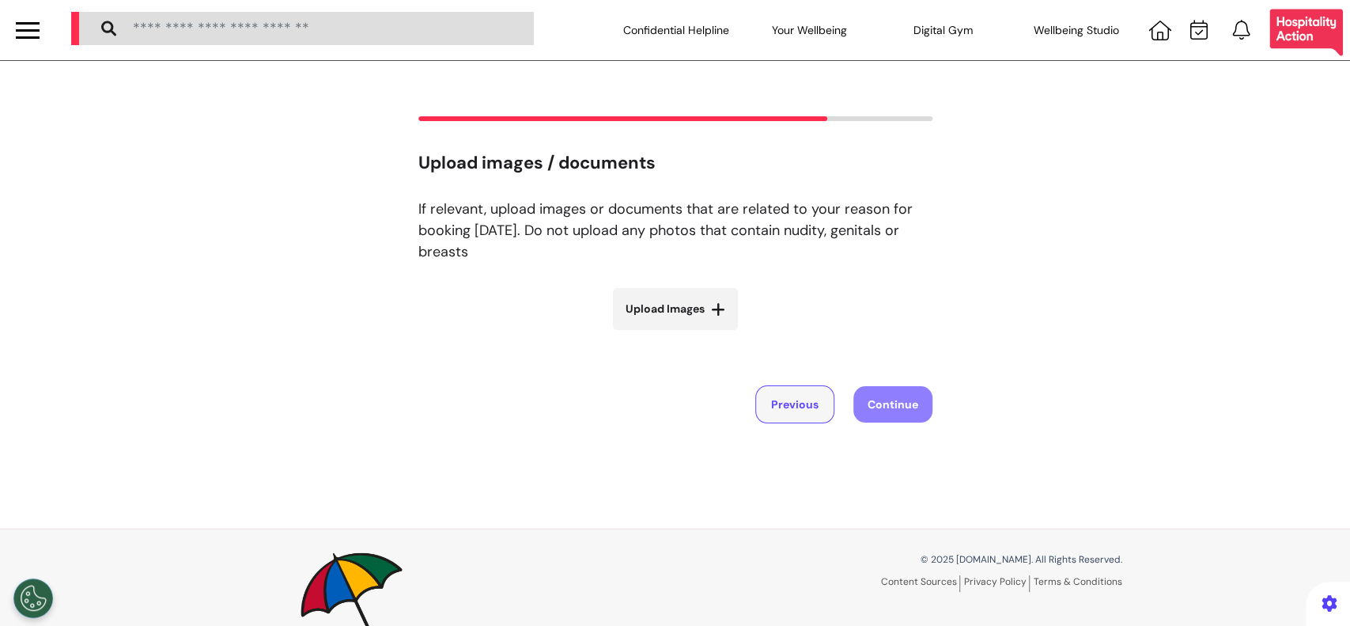
click at [755, 413] on button "Previous" at bounding box center [794, 404] width 79 height 38
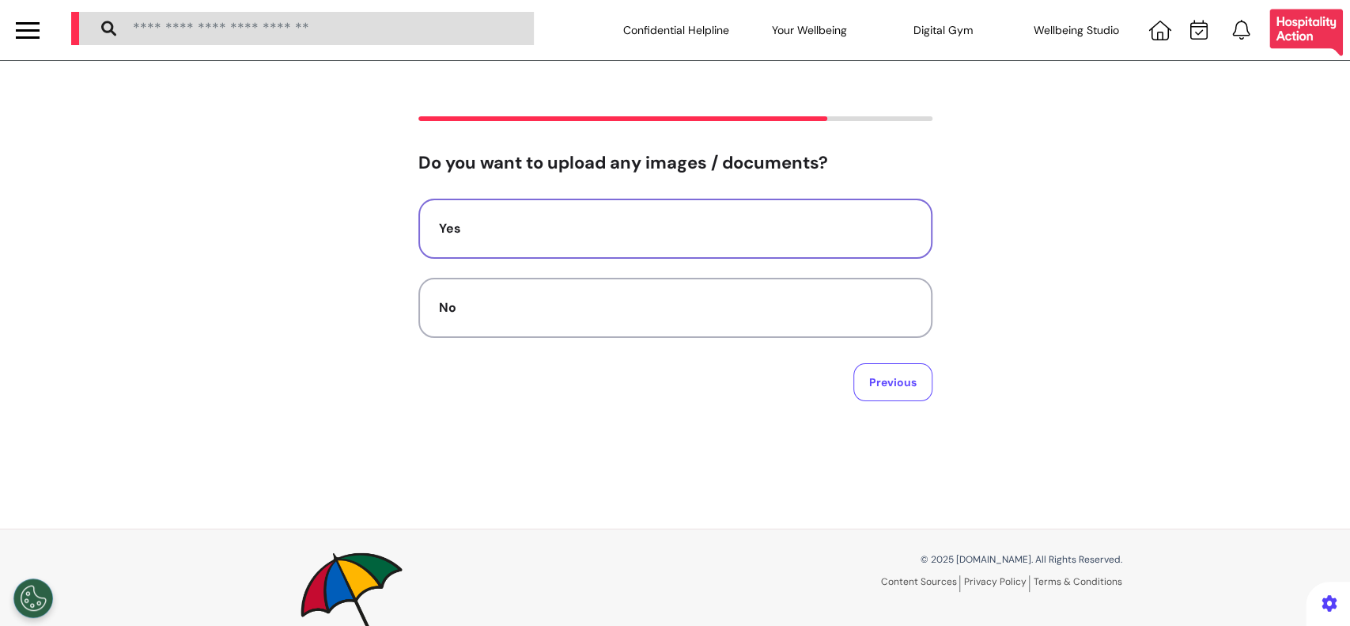
drag, startPoint x: 812, startPoint y: 400, endPoint x: 820, endPoint y: 398, distance: 8.3
click at [813, 400] on div "Previous" at bounding box center [675, 382] width 514 height 38
drag, startPoint x: 949, startPoint y: 391, endPoint x: 915, endPoint y: 400, distance: 35.1
click at [917, 400] on div "Do you want to upload any images / documents? Yes No Previous" at bounding box center [675, 258] width 1350 height 285
click at [913, 400] on button "Previous" at bounding box center [893, 382] width 79 height 38
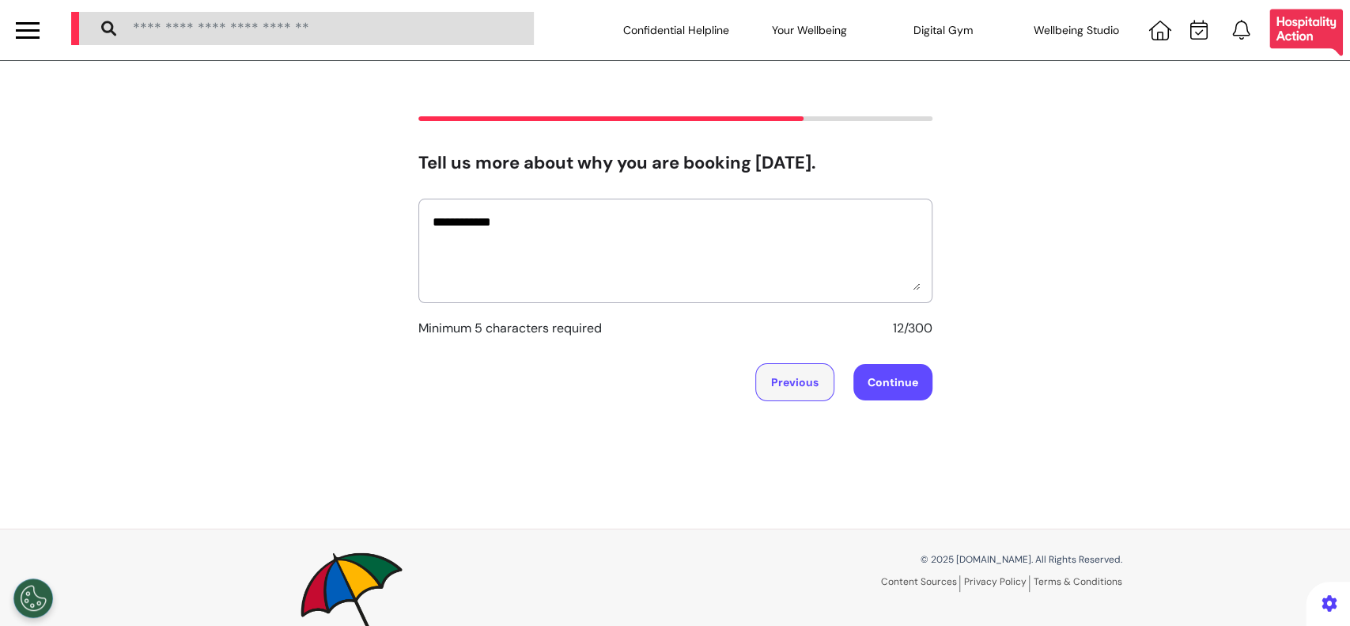
click at [819, 388] on button "Previous" at bounding box center [794, 382] width 79 height 38
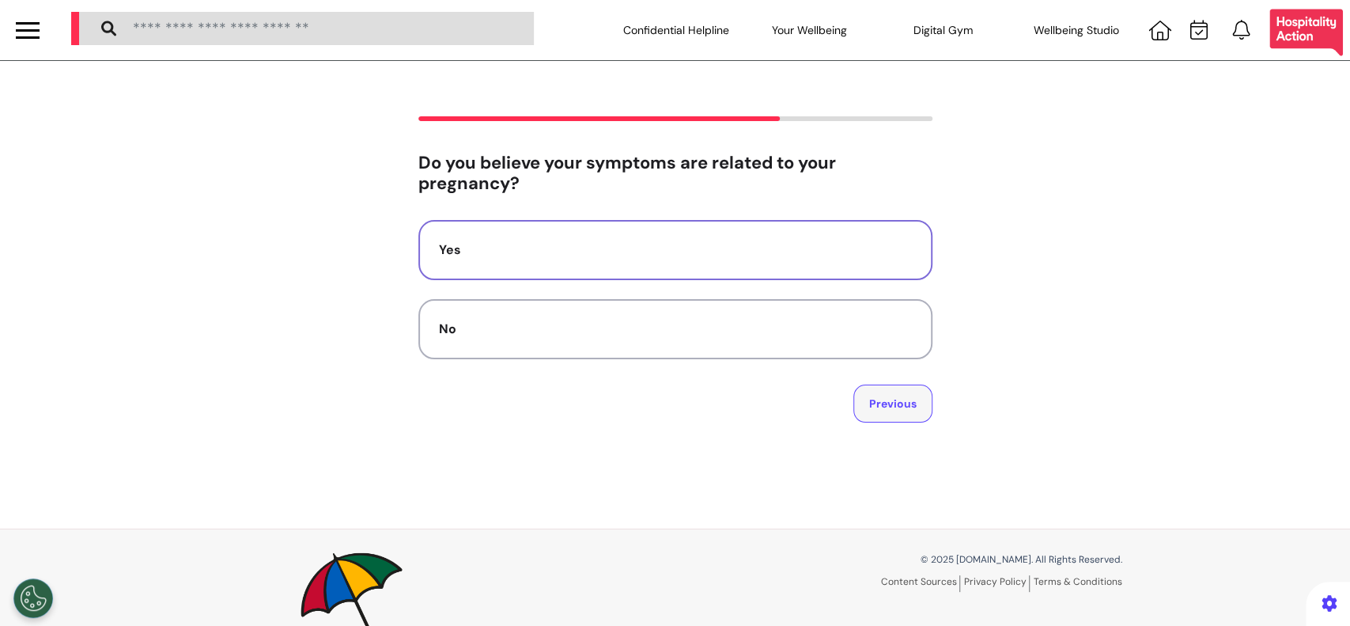
click at [880, 415] on button "Previous" at bounding box center [893, 403] width 79 height 38
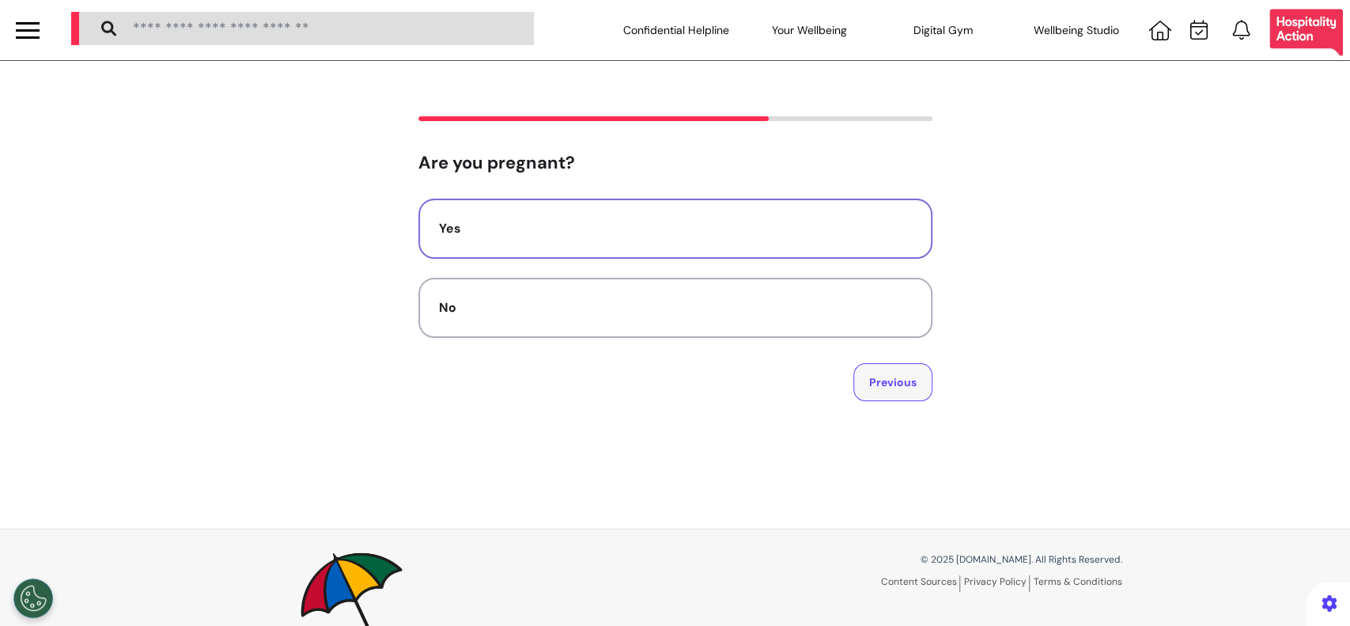
click at [884, 385] on button "Previous" at bounding box center [893, 382] width 79 height 38
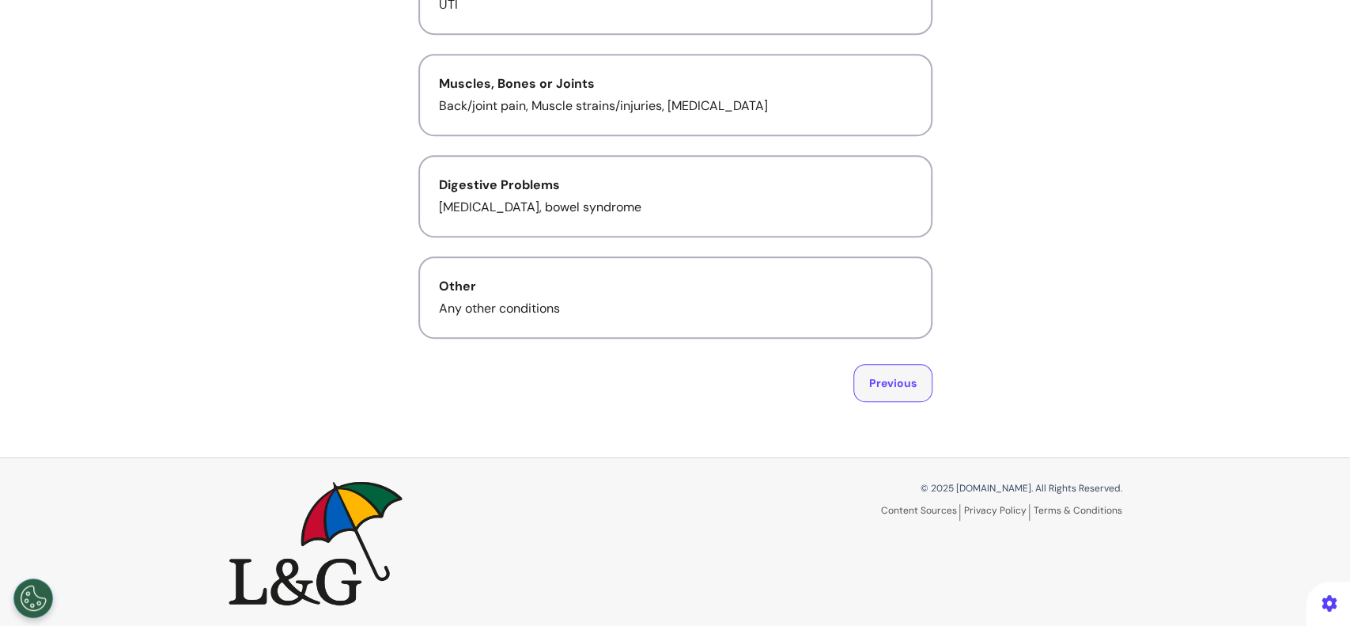
click at [901, 386] on button "Previous" at bounding box center [893, 383] width 79 height 38
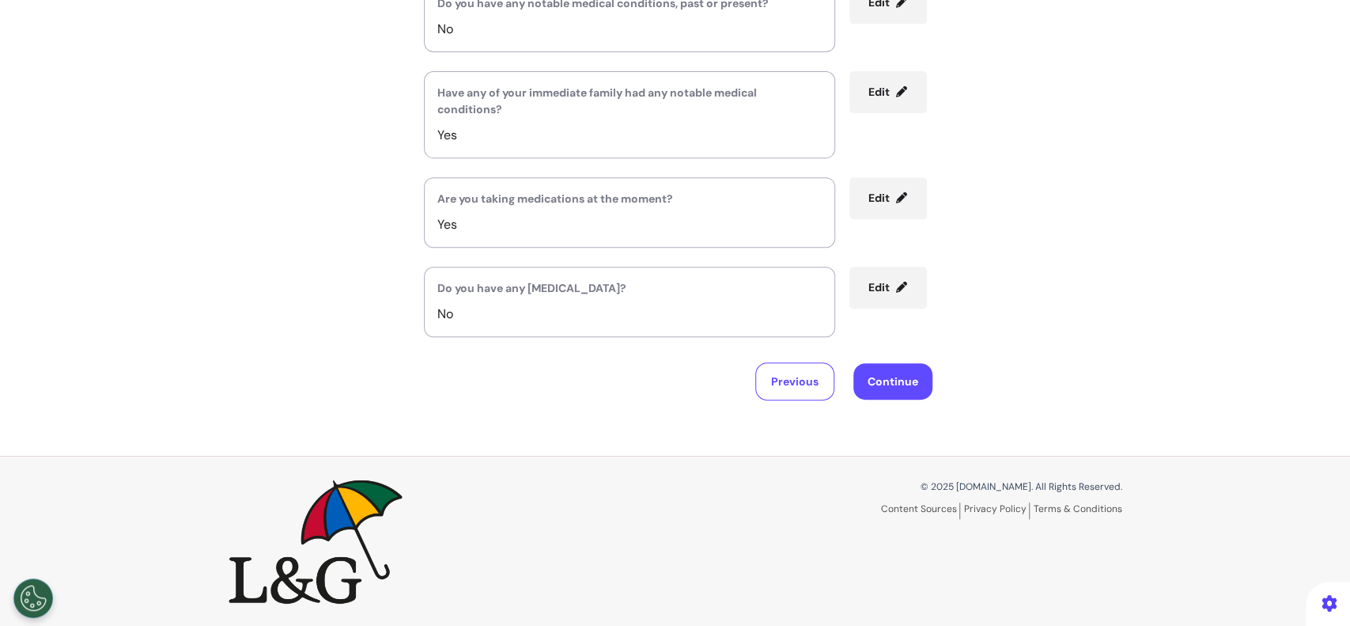
scroll to position [247, 0]
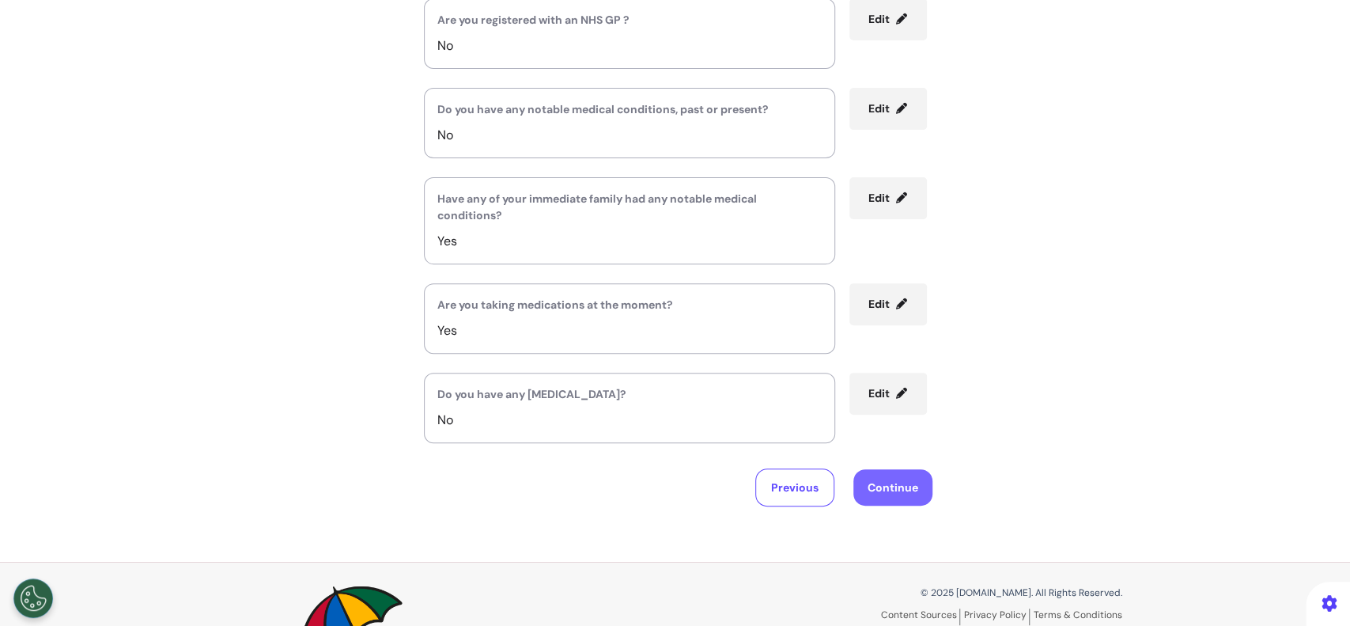
click at [859, 471] on button "Continue" at bounding box center [893, 487] width 79 height 36
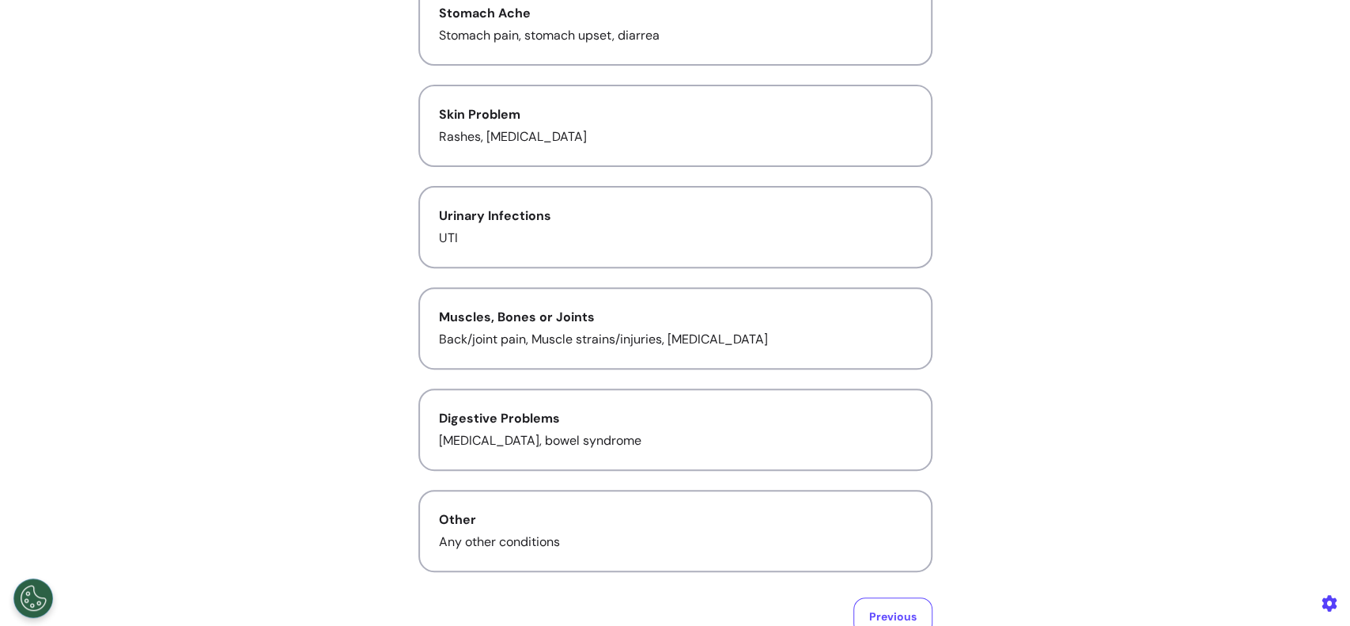
scroll to position [0, 0]
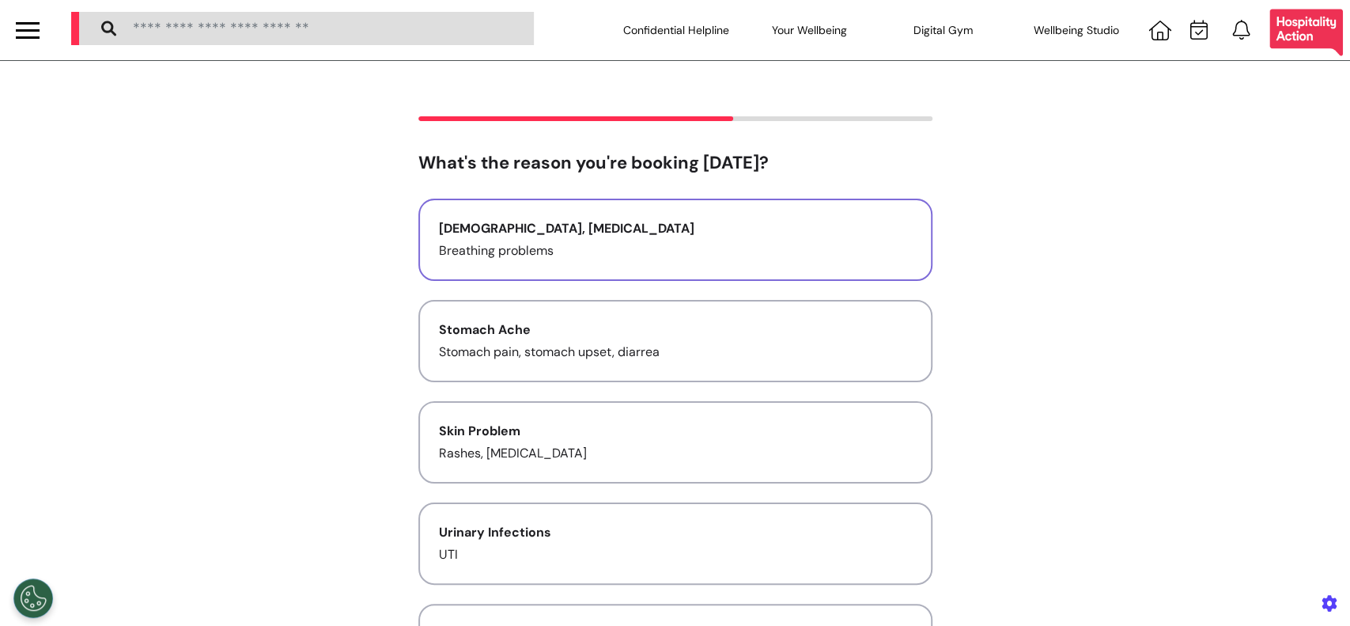
click at [600, 225] on div "Asthma, Cold and Flu" at bounding box center [675, 228] width 473 height 19
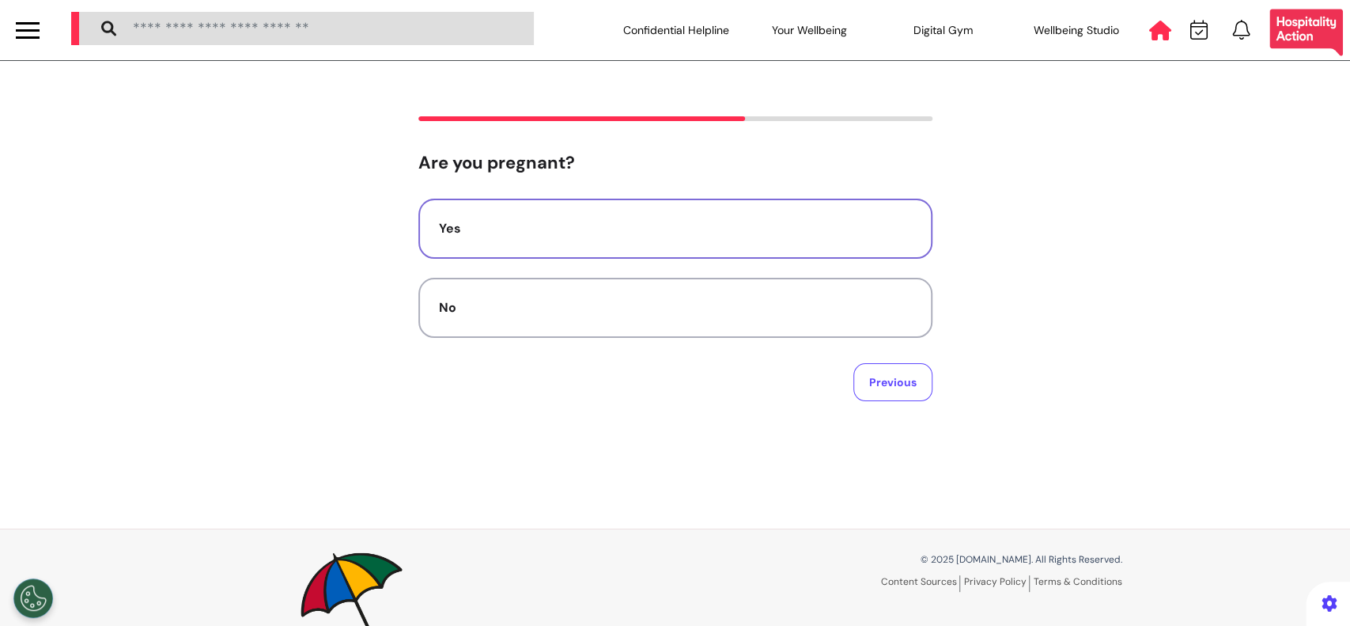
click at [1149, 28] on icon at bounding box center [1160, 31] width 22 height 20
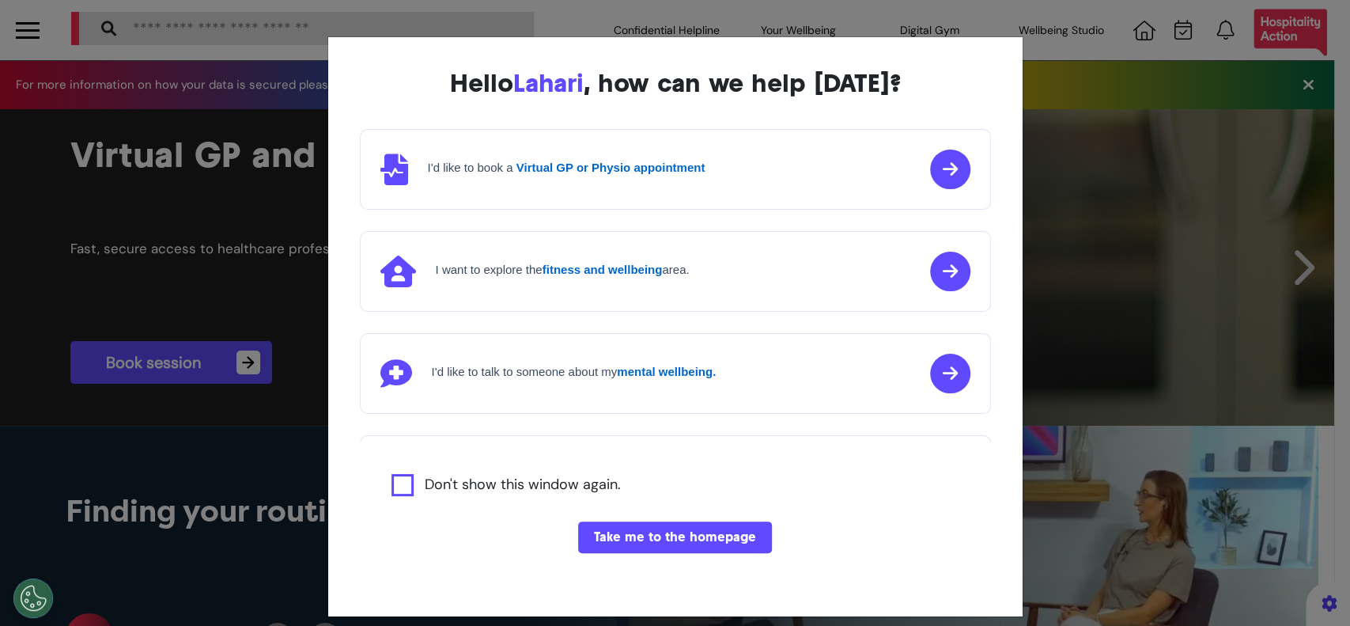
scroll to position [0, 674]
click at [695, 545] on button "Take me to the homepage" at bounding box center [675, 537] width 194 height 32
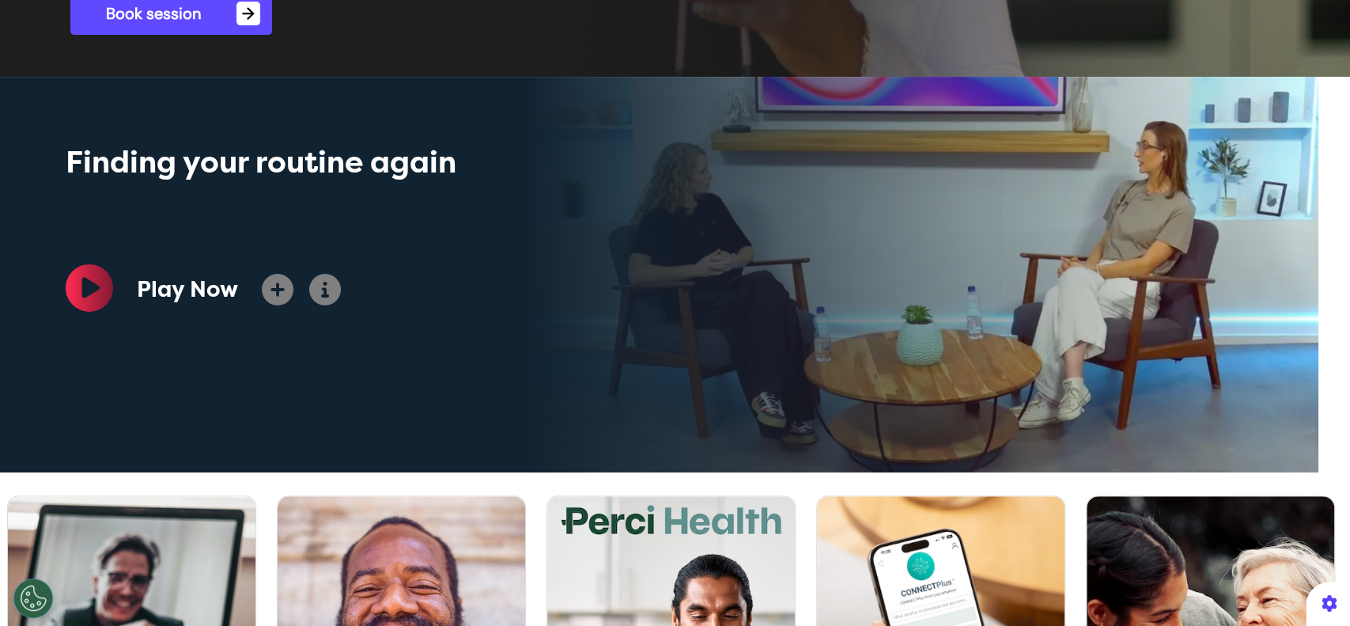
scroll to position [105, 0]
